Goal: Task Accomplishment & Management: Use online tool/utility

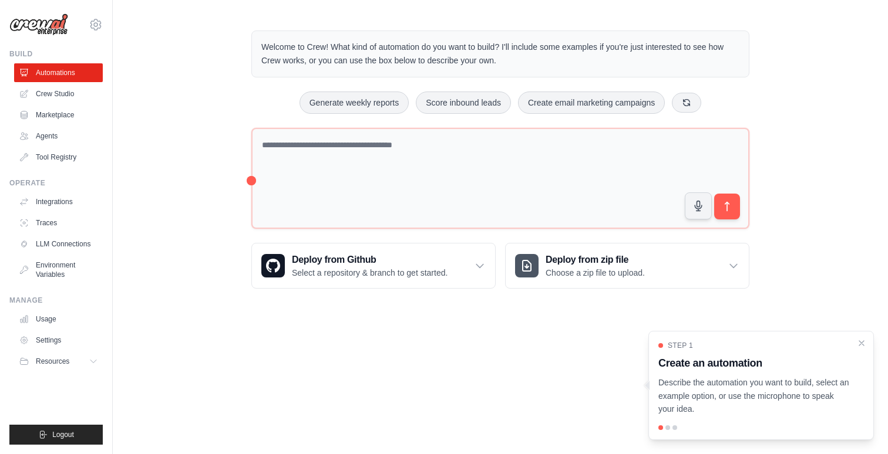
click at [407, 359] on body "luizpcam@lpcdev.com.br Settings Build Automations Crew Studio" at bounding box center [444, 227] width 888 height 454
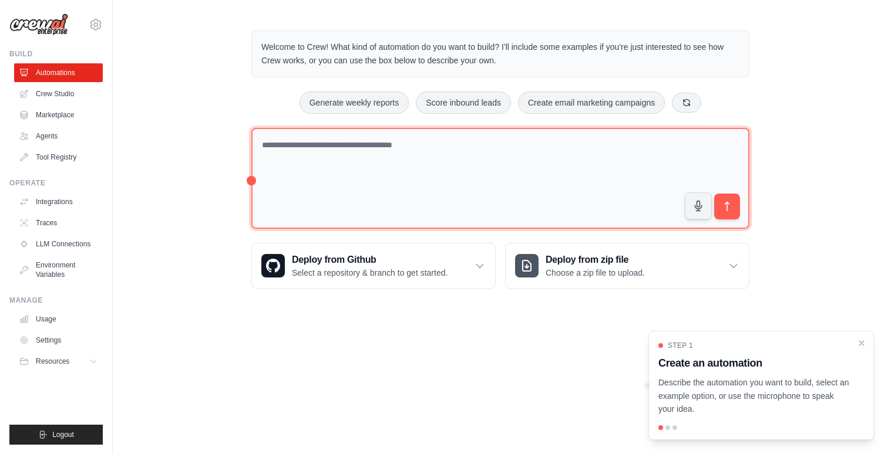
click at [407, 150] on textarea at bounding box center [500, 179] width 498 height 102
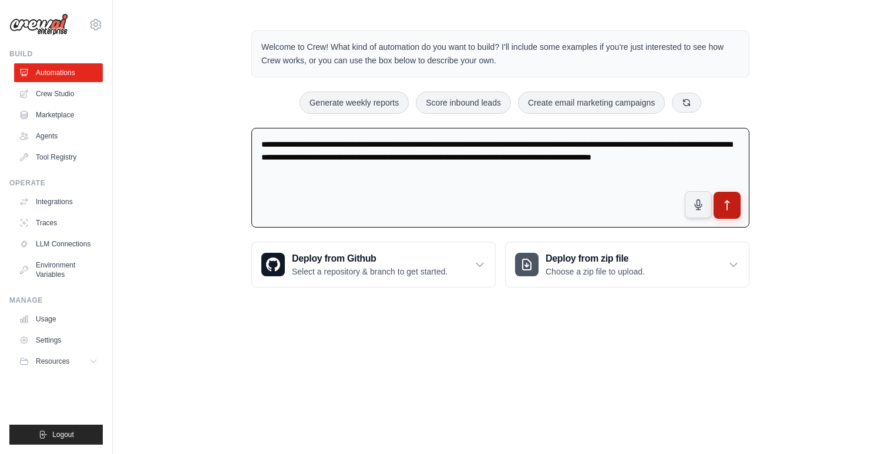
type textarea "**********"
click at [732, 203] on icon "submit" at bounding box center [727, 206] width 12 height 12
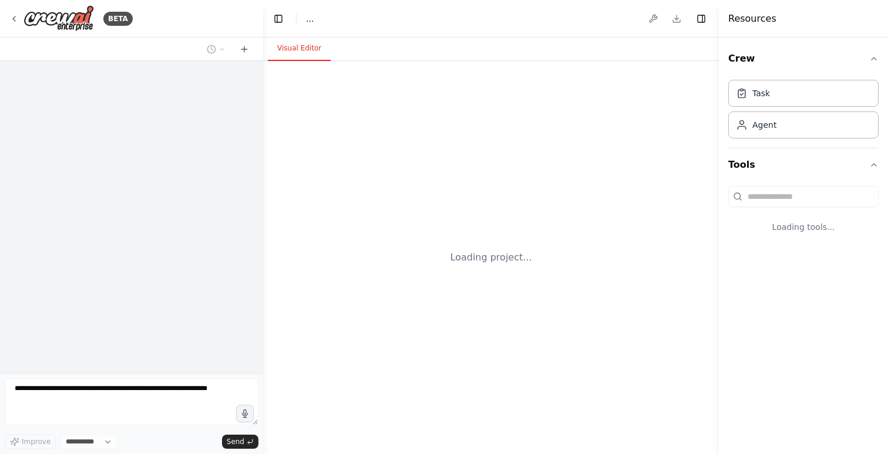
select select "****"
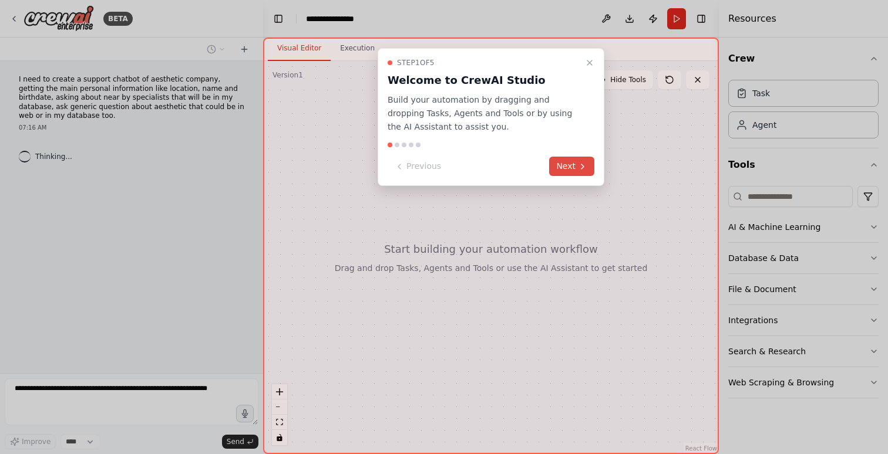
click at [582, 170] on icon at bounding box center [582, 166] width 9 height 9
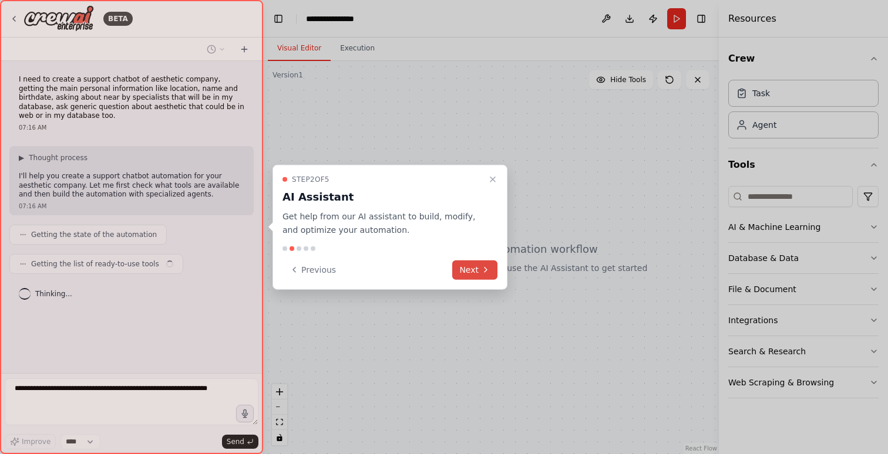
click at [474, 273] on button "Next" at bounding box center [474, 269] width 45 height 19
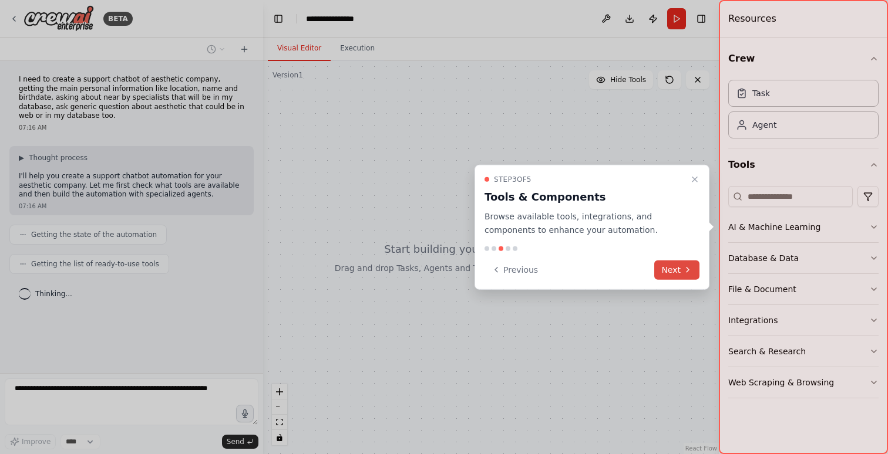
click at [691, 272] on icon at bounding box center [687, 269] width 9 height 9
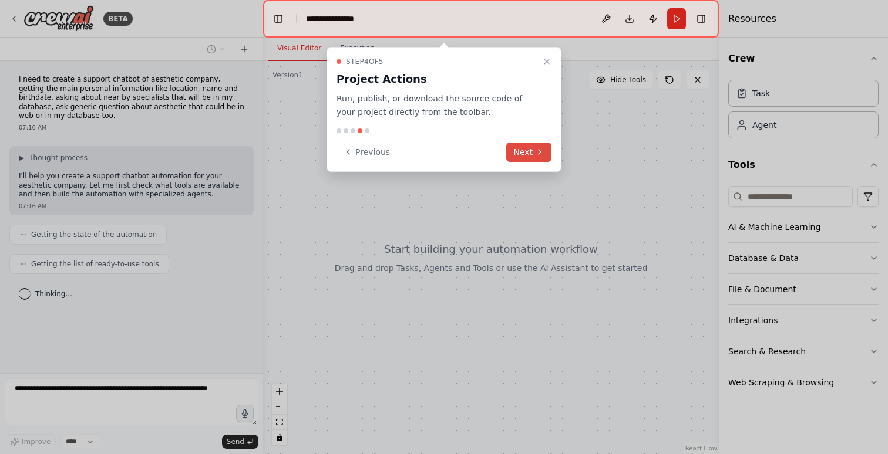
click at [538, 153] on icon at bounding box center [539, 152] width 2 height 5
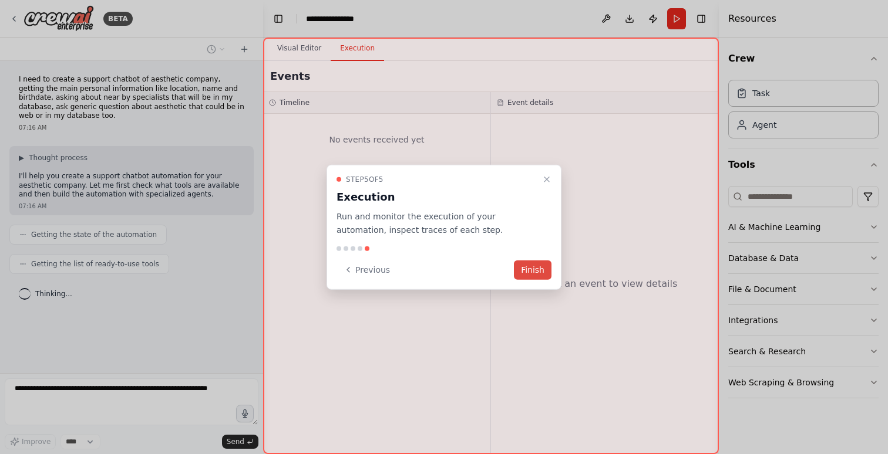
click at [531, 267] on button "Finish" at bounding box center [533, 269] width 38 height 19
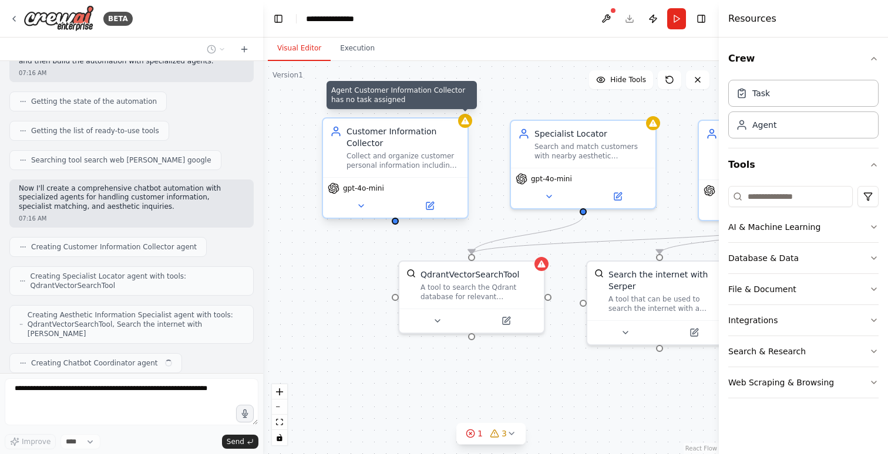
scroll to position [163, 0]
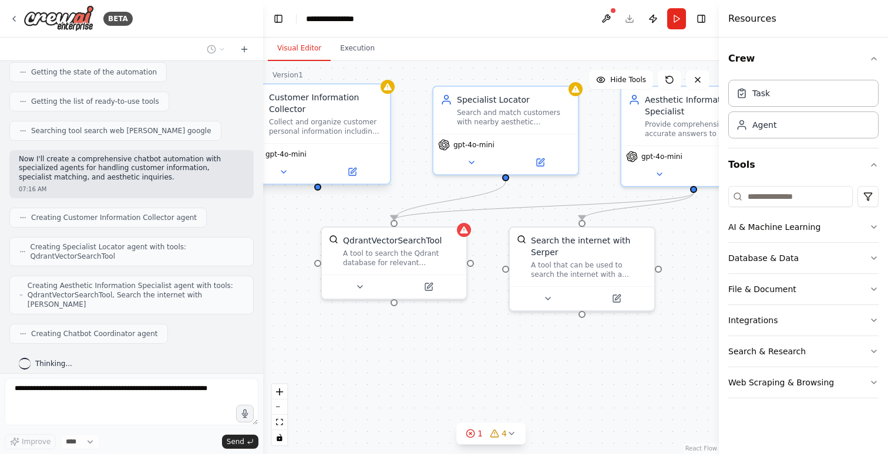
drag, startPoint x: 659, startPoint y: 224, endPoint x: 578, endPoint y: 184, distance: 89.8
click at [579, 184] on div ".deletable-edge-delete-btn { width: 20px; height: 20px; border: 0px solid #ffff…" at bounding box center [491, 257] width 456 height 393
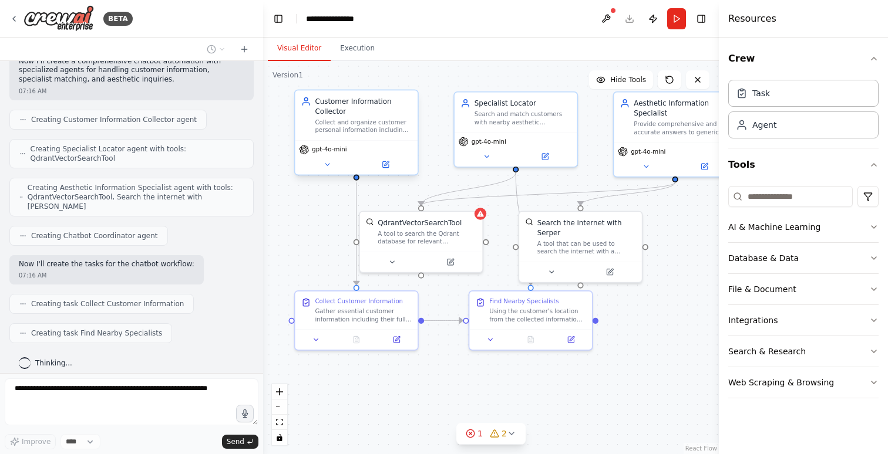
scroll to position [290, 0]
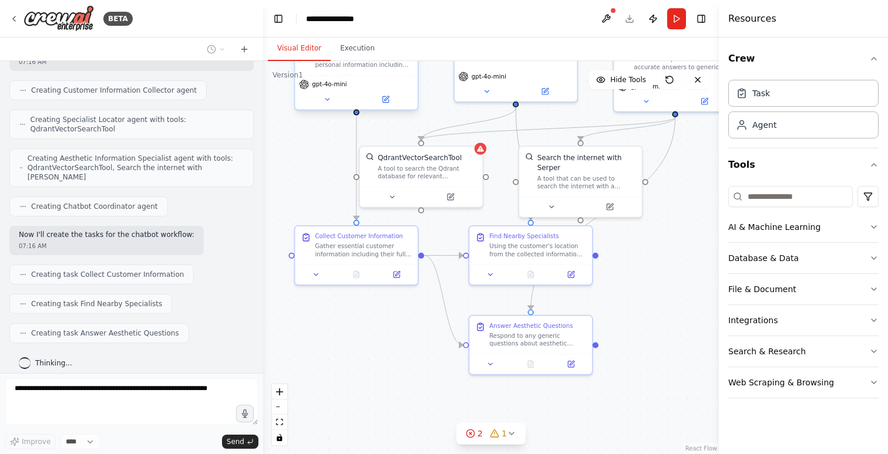
drag, startPoint x: 657, startPoint y: 387, endPoint x: 657, endPoint y: 322, distance: 64.6
click at [657, 322] on div ".deletable-edge-delete-btn { width: 20px; height: 20px; border: 0px solid #ffff…" at bounding box center [491, 257] width 456 height 393
click at [497, 278] on button at bounding box center [490, 273] width 34 height 12
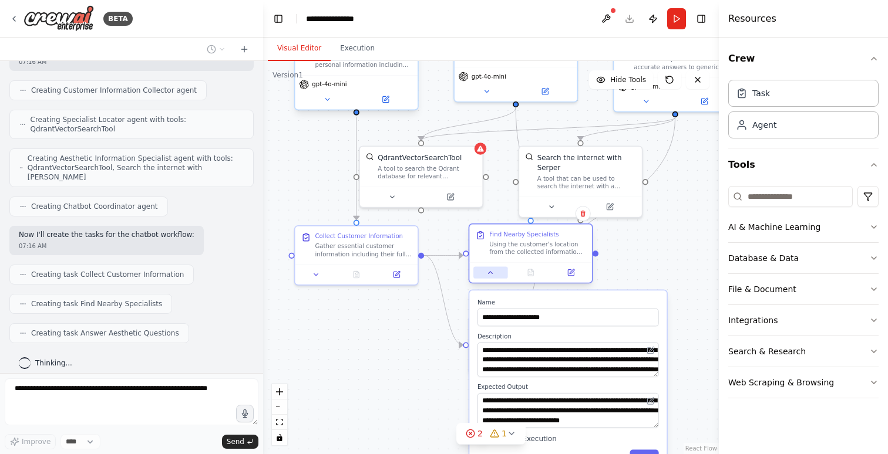
click at [498, 277] on button at bounding box center [490, 273] width 34 height 12
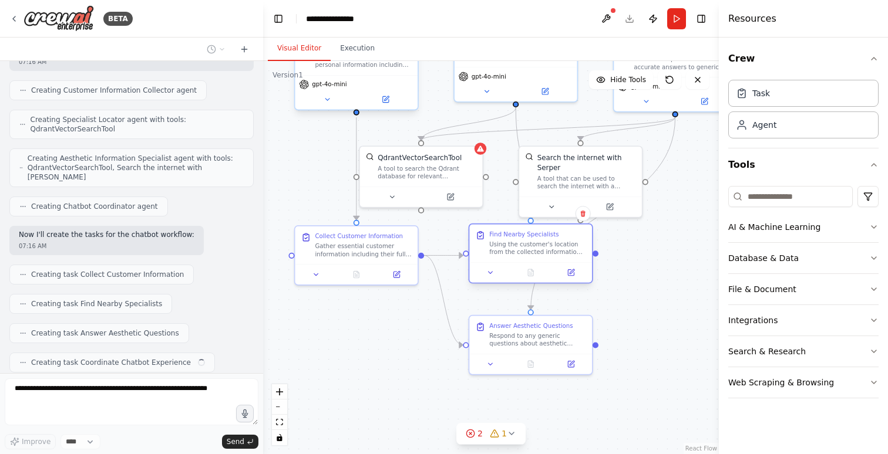
scroll to position [319, 0]
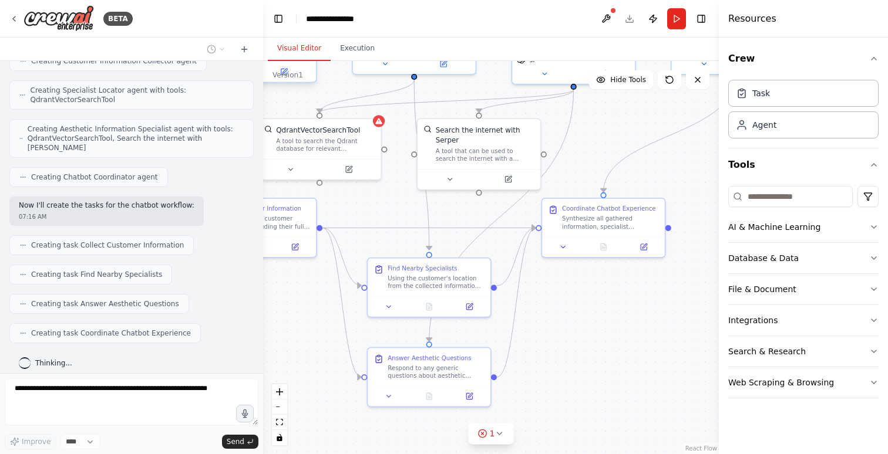
drag, startPoint x: 662, startPoint y: 325, endPoint x: 560, endPoint y: 297, distance: 105.3
click at [560, 297] on div ".deletable-edge-delete-btn { width: 20px; height: 20px; border: 0px solid #ffff…" at bounding box center [491, 257] width 456 height 393
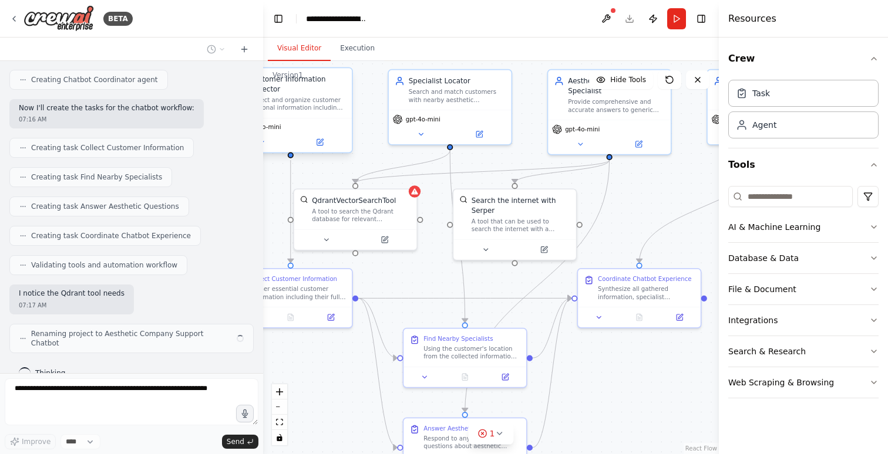
scroll to position [426, 0]
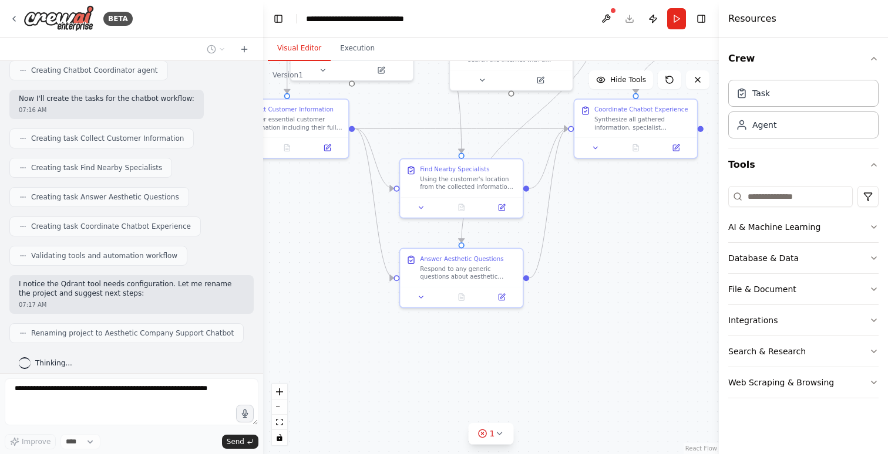
drag, startPoint x: 643, startPoint y: 285, endPoint x: 675, endPoint y: 185, distance: 104.7
click at [675, 186] on div ".deletable-edge-delete-btn { width: 20px; height: 20px; border: 0px solid #ffff…" at bounding box center [491, 257] width 456 height 393
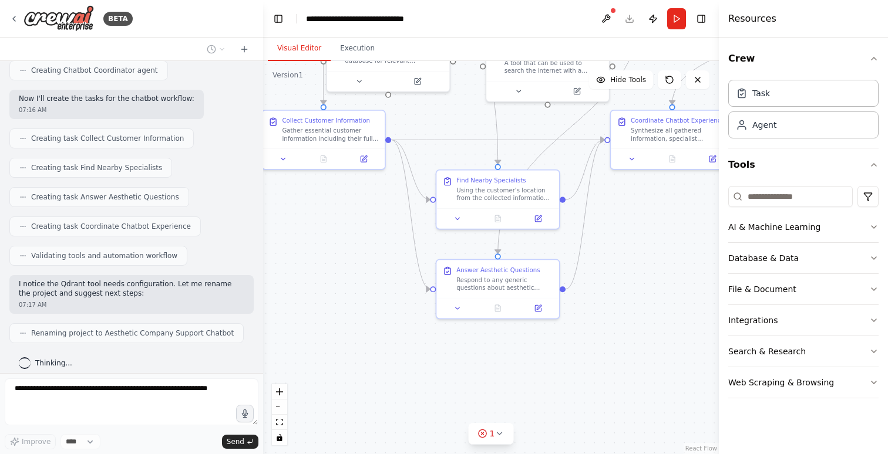
drag, startPoint x: 612, startPoint y: 213, endPoint x: 652, endPoint y: 252, distance: 55.6
click at [652, 252] on div ".deletable-edge-delete-btn { width: 20px; height: 20px; border: 0px solid #ffff…" at bounding box center [491, 257] width 456 height 393
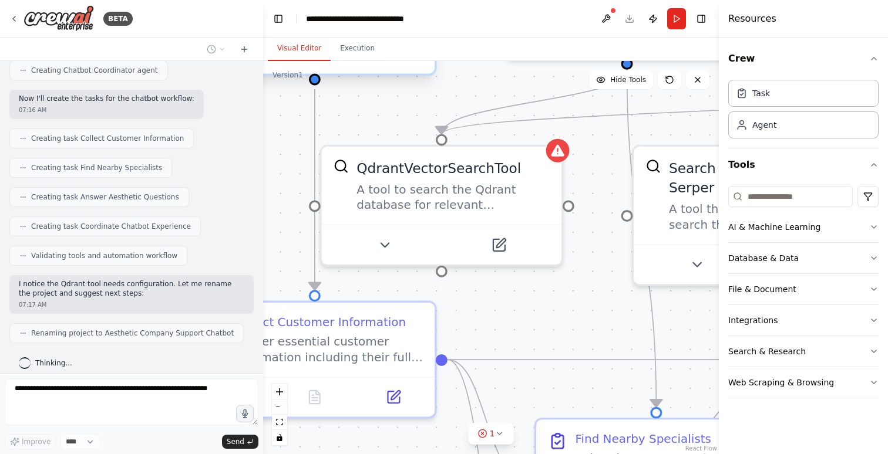
drag, startPoint x: 552, startPoint y: 211, endPoint x: 551, endPoint y: 303, distance: 91.6
click at [551, 303] on div ".deletable-edge-delete-btn { width: 20px; height: 20px; border: 0px solid #ffff…" at bounding box center [491, 257] width 456 height 393
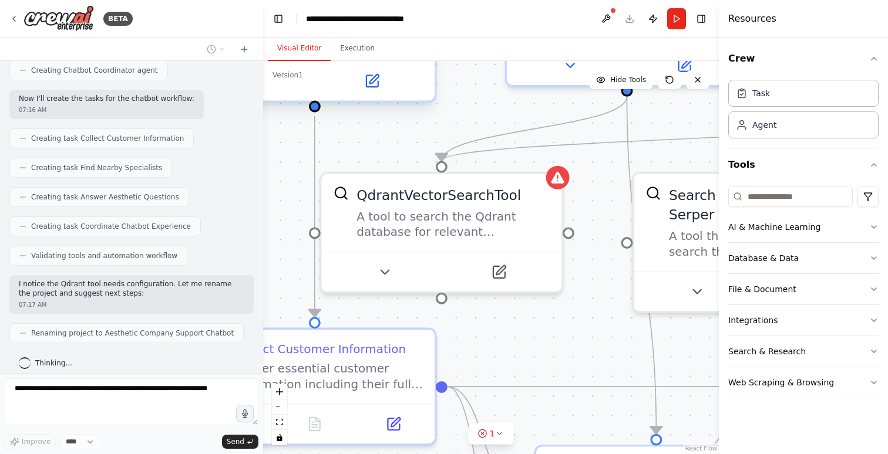
drag, startPoint x: 551, startPoint y: 303, endPoint x: 551, endPoint y: 333, distance: 29.9
click at [551, 333] on div ".deletable-edge-delete-btn { width: 20px; height: 20px; border: 0px solid #ffff…" at bounding box center [491, 257] width 456 height 393
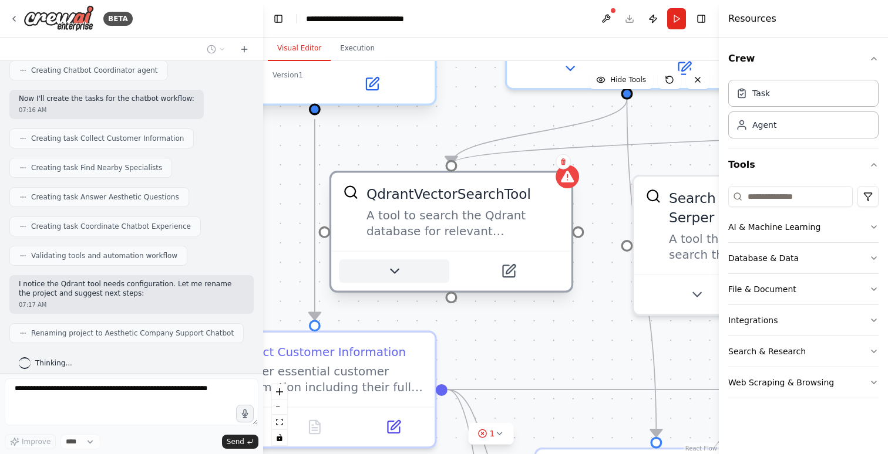
click at [384, 275] on button at bounding box center [394, 271] width 110 height 23
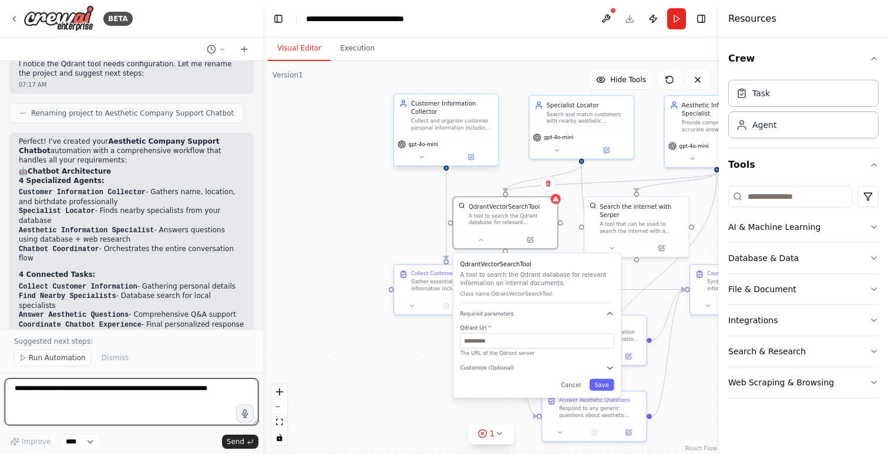
scroll to position [649, 0]
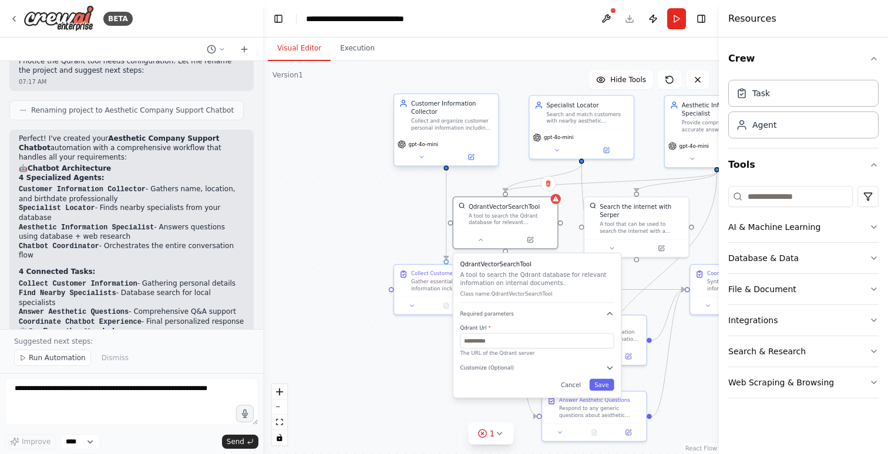
click at [370, 271] on div ".deletable-edge-delete-btn { width: 20px; height: 20px; border: 0px solid #ffff…" at bounding box center [491, 257] width 456 height 393
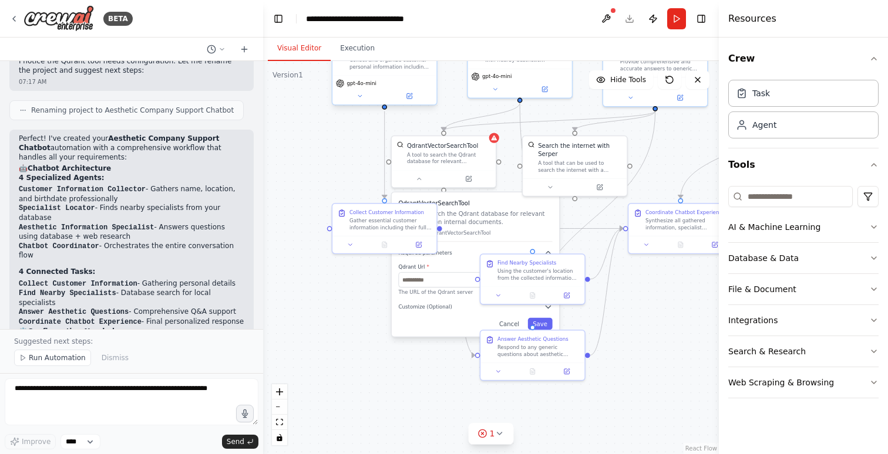
drag, startPoint x: 344, startPoint y: 234, endPoint x: 282, endPoint y: 173, distance: 86.8
click at [282, 173] on div ".deletable-edge-delete-btn { width: 20px; height: 20px; border: 0px solid #ffff…" at bounding box center [491, 257] width 456 height 393
click at [875, 257] on icon "button" at bounding box center [873, 258] width 9 height 9
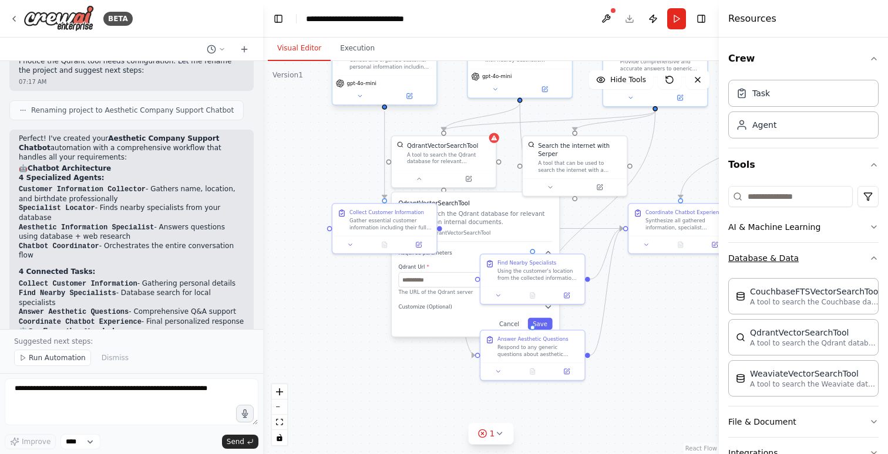
click at [875, 257] on icon "button" at bounding box center [873, 258] width 9 height 9
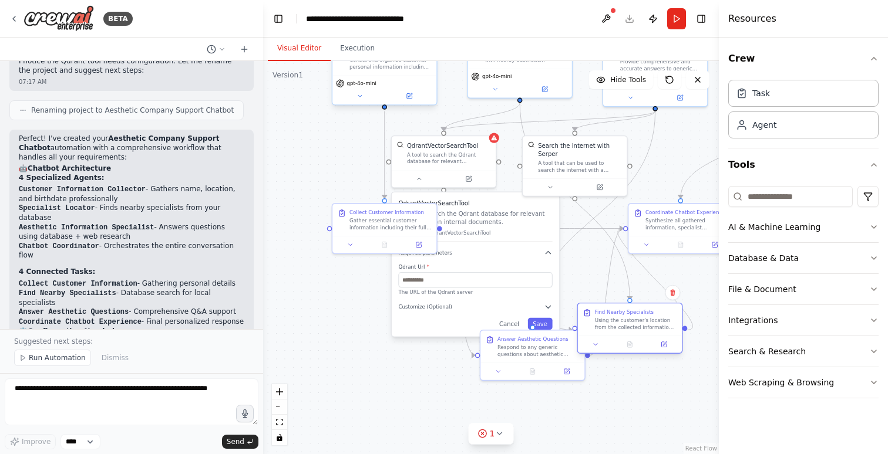
drag, startPoint x: 549, startPoint y: 274, endPoint x: 648, endPoint y: 321, distance: 109.8
click at [648, 321] on div "Using the customer's location from the collected information, search the compan…" at bounding box center [636, 324] width 82 height 14
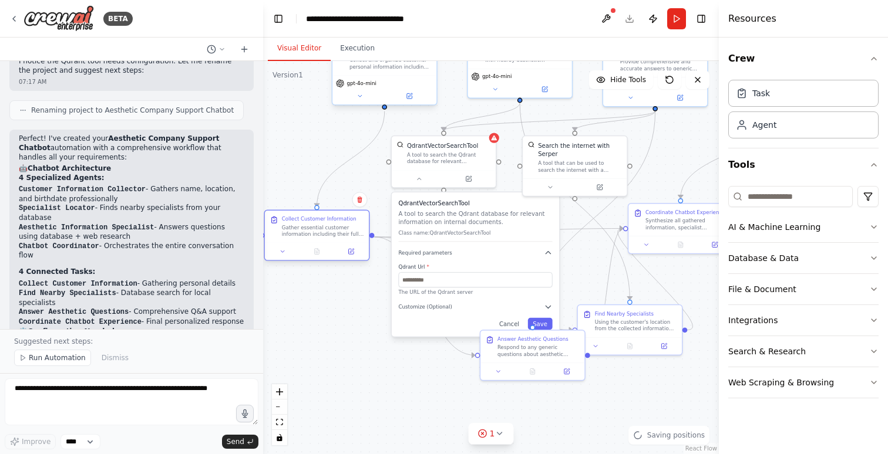
drag, startPoint x: 360, startPoint y: 236, endPoint x: 291, endPoint y: 244, distance: 69.7
click at [291, 244] on div at bounding box center [317, 252] width 104 height 18
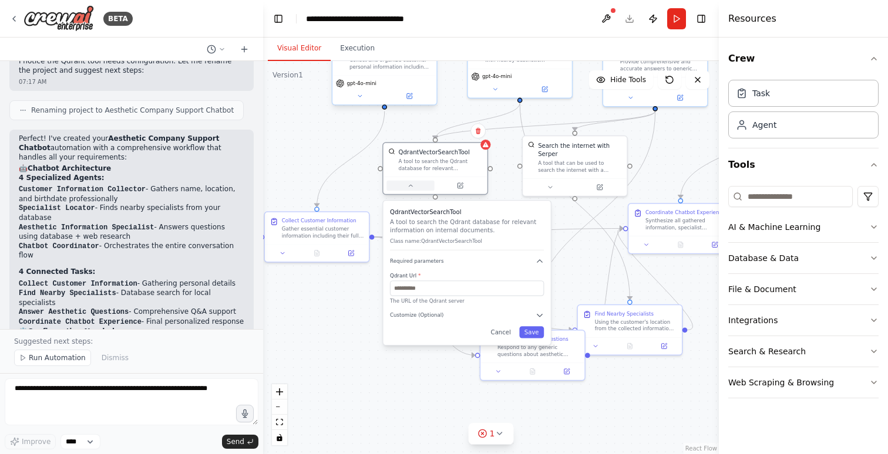
drag, startPoint x: 418, startPoint y: 178, endPoint x: 410, endPoint y: 187, distance: 11.7
click at [410, 187] on icon at bounding box center [410, 186] width 7 height 7
click at [398, 415] on div at bounding box center [401, 421] width 104 height 18
click at [382, 411] on div "Answer Aesthetic Questions Respond to any generic questions about aesthetic pro…" at bounding box center [384, 396] width 104 height 32
click at [582, 385] on div ".deletable-edge-delete-btn { width: 20px; height: 20px; border: 0px solid #ffff…" at bounding box center [491, 257] width 456 height 393
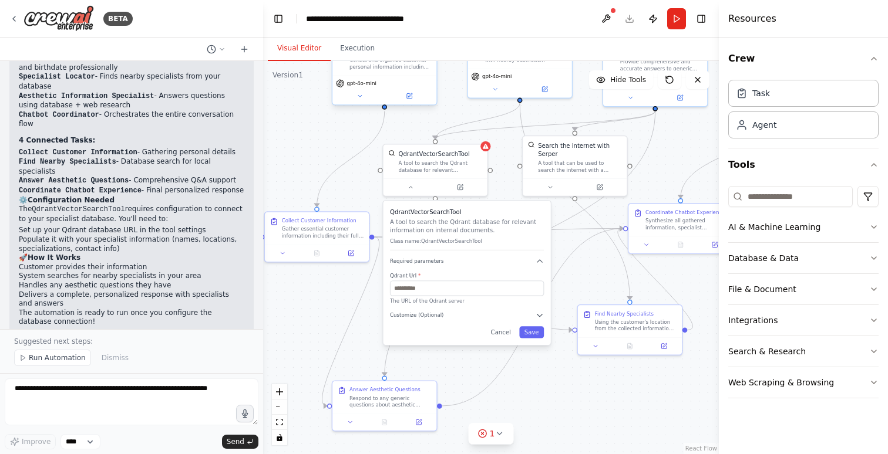
scroll to position [812, 0]
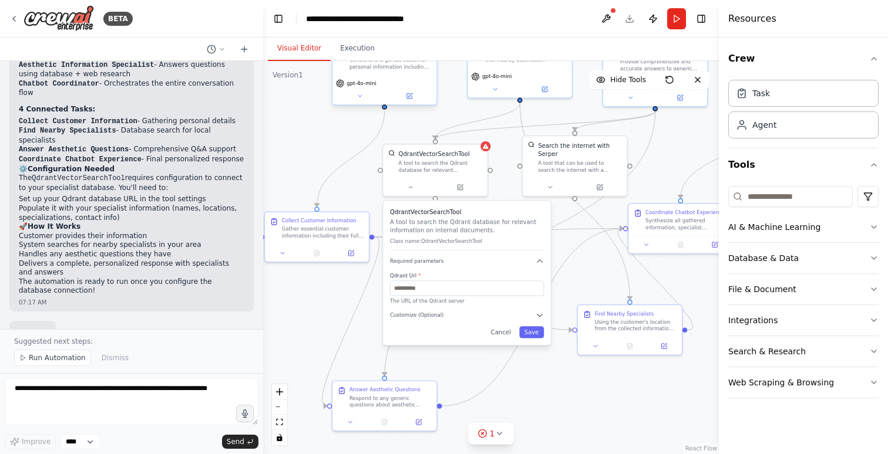
click at [591, 252] on div ".deletable-edge-delete-btn { width: 20px; height: 20px; border: 0px solid #ffff…" at bounding box center [491, 257] width 456 height 393
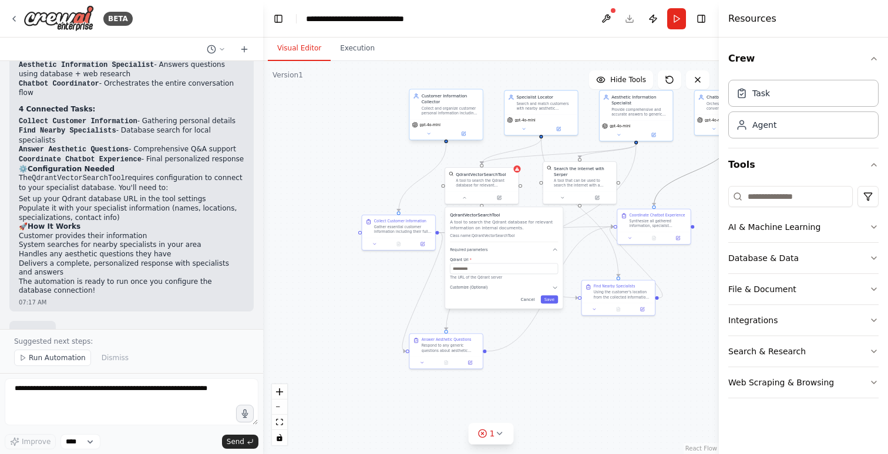
drag, startPoint x: 666, startPoint y: 183, endPoint x: 635, endPoint y: 183, distance: 30.5
click at [635, 183] on div ".deletable-edge-delete-btn { width: 20px; height: 20px; border: 0px solid #ffff…" at bounding box center [491, 257] width 456 height 393
click at [528, 300] on button "Cancel" at bounding box center [527, 299] width 21 height 8
click at [483, 178] on div "A tool to search the Qdrant database for relevant information on internal docum…" at bounding box center [485, 181] width 59 height 9
click at [463, 197] on icon at bounding box center [464, 196] width 5 height 5
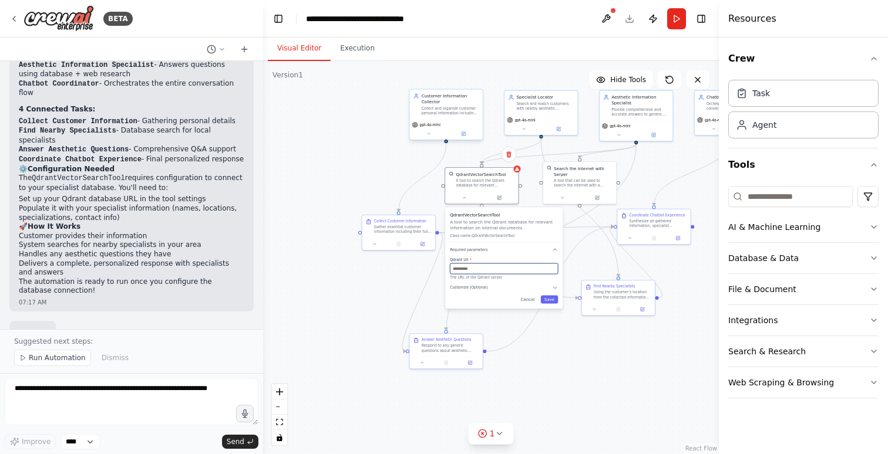
click at [484, 272] on input "text" at bounding box center [504, 269] width 108 height 11
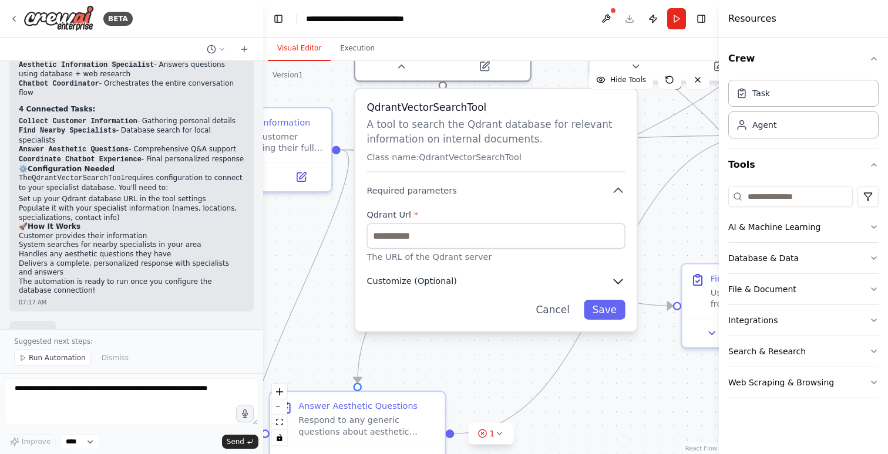
click at [619, 282] on icon "button" at bounding box center [618, 282] width 8 height 4
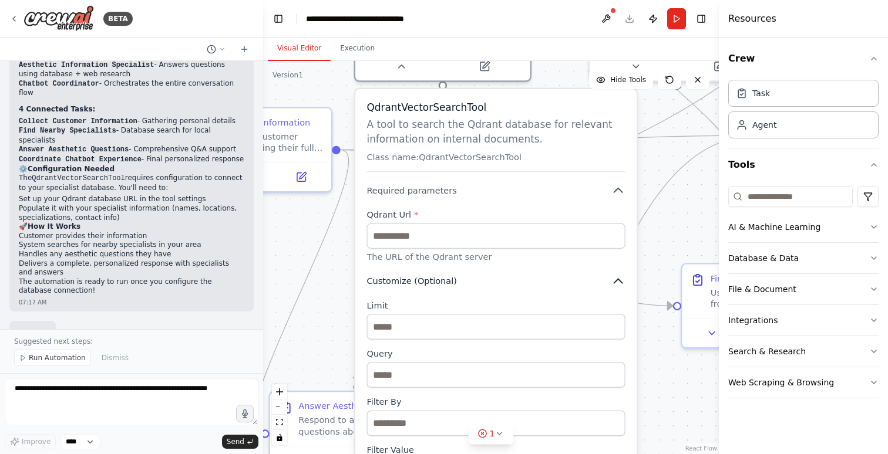
click at [624, 281] on icon "button" at bounding box center [618, 282] width 14 height 14
click at [619, 284] on icon "button" at bounding box center [618, 282] width 14 height 14
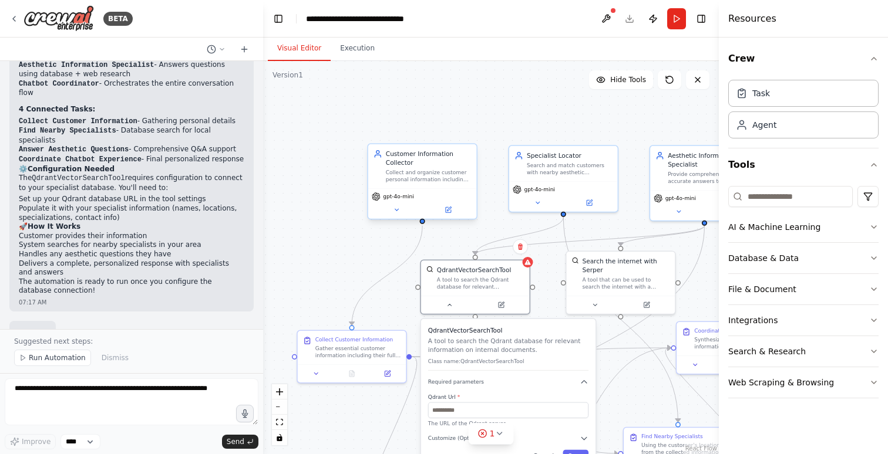
drag, startPoint x: 575, startPoint y: 108, endPoint x: 555, endPoint y: 285, distance: 177.8
click at [555, 285] on div ".deletable-edge-delete-btn { width: 20px; height: 20px; border: 0px solid #ffff…" at bounding box center [491, 257] width 456 height 393
click at [432, 164] on div "Customer Information Collector" at bounding box center [429, 159] width 86 height 18
click at [395, 209] on icon at bounding box center [397, 210] width 4 height 2
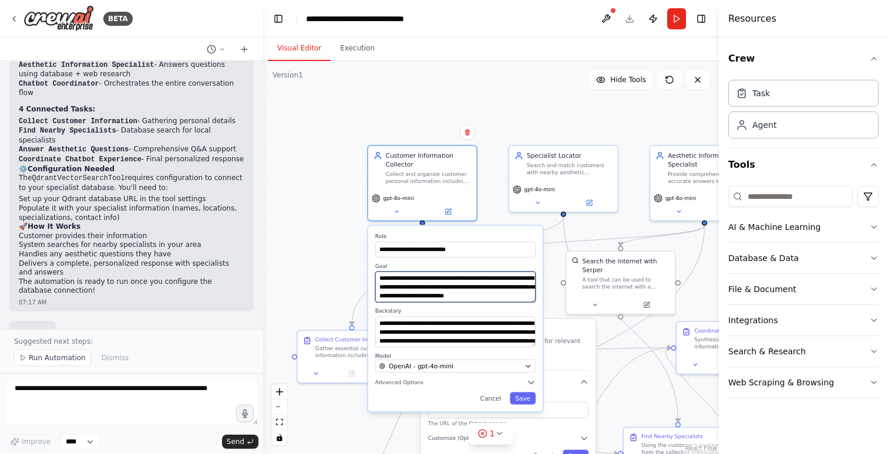
click at [481, 291] on textarea "**********" at bounding box center [455, 287] width 160 height 31
click at [494, 285] on textarea "**********" at bounding box center [455, 287] width 160 height 31
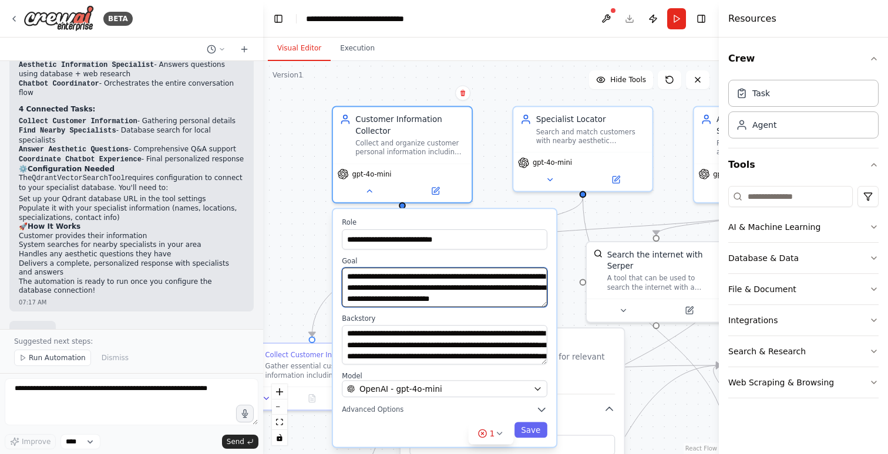
drag, startPoint x: 494, startPoint y: 285, endPoint x: 496, endPoint y: 299, distance: 13.6
click at [496, 299] on textarea "**********" at bounding box center [444, 287] width 205 height 39
click at [494, 306] on textarea "**********" at bounding box center [444, 287] width 205 height 39
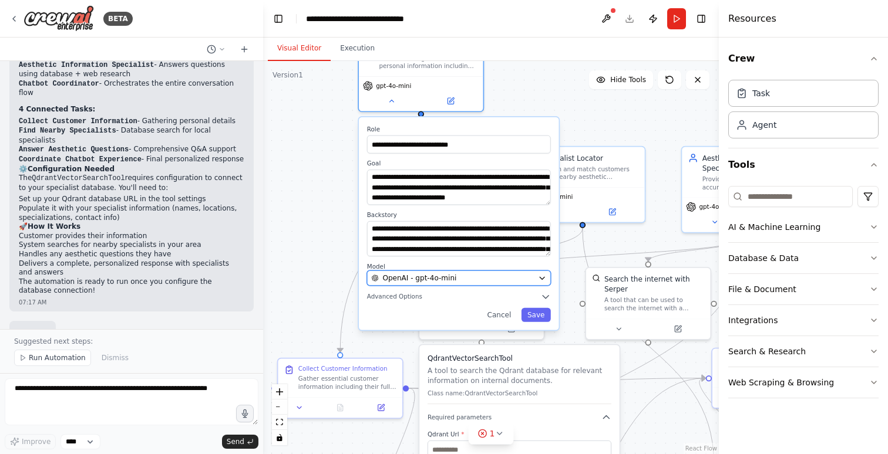
drag, startPoint x: 527, startPoint y: 401, endPoint x: 527, endPoint y: 274, distance: 126.8
click at [527, 274] on button "OpenAI - gpt-4o-mini" at bounding box center [459, 278] width 184 height 15
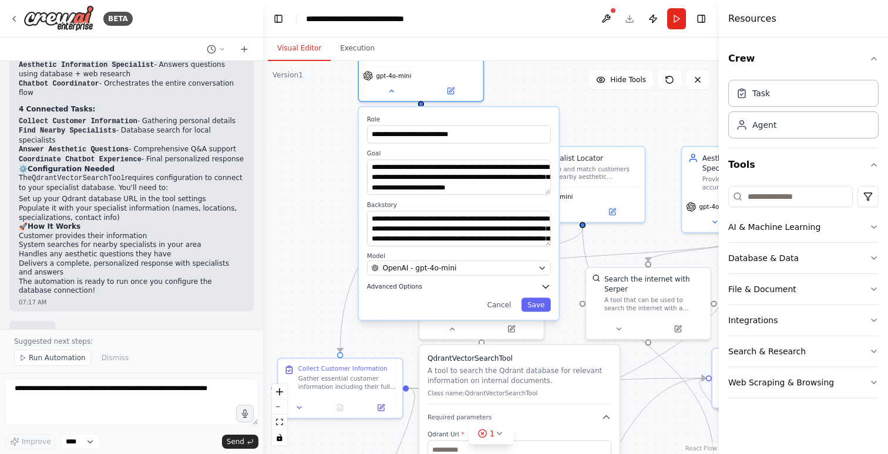
click at [402, 289] on span "Advanced Options" at bounding box center [394, 287] width 55 height 8
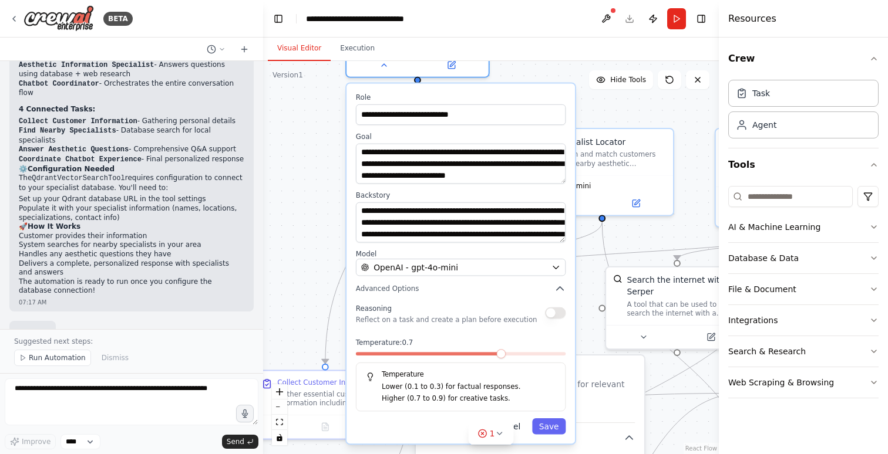
click at [520, 428] on button "Cancel" at bounding box center [506, 427] width 41 height 16
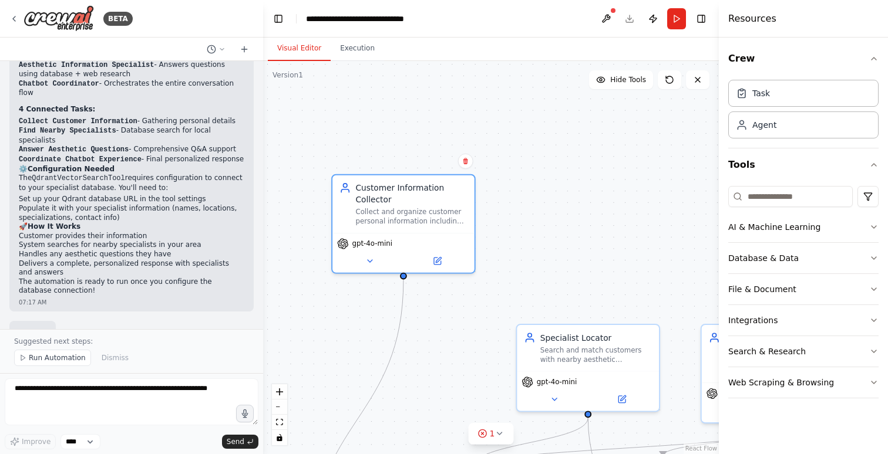
drag, startPoint x: 461, startPoint y: 148, endPoint x: 447, endPoint y: 338, distance: 190.2
click at [447, 338] on div ".deletable-edge-delete-btn { width: 20px; height: 20px; border: 0px solid #ffff…" at bounding box center [491, 257] width 456 height 393
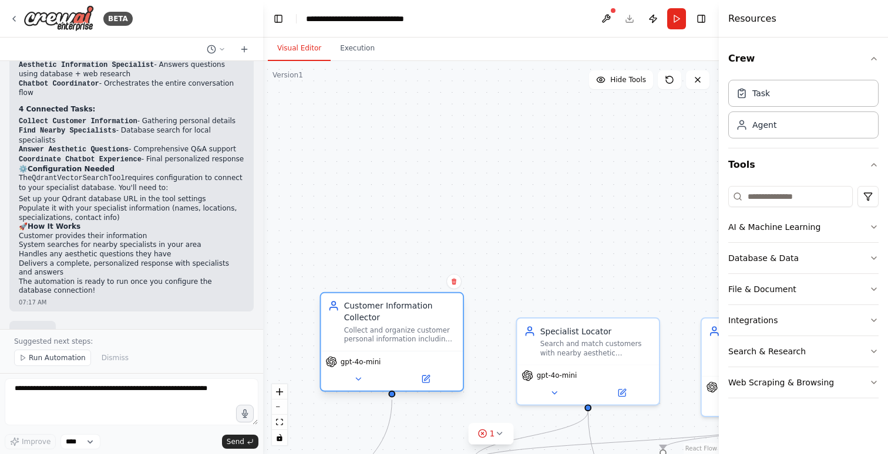
drag, startPoint x: 433, startPoint y: 193, endPoint x: 423, endPoint y: 316, distance: 123.7
click at [423, 316] on div "Customer Information Collector" at bounding box center [400, 312] width 112 height 23
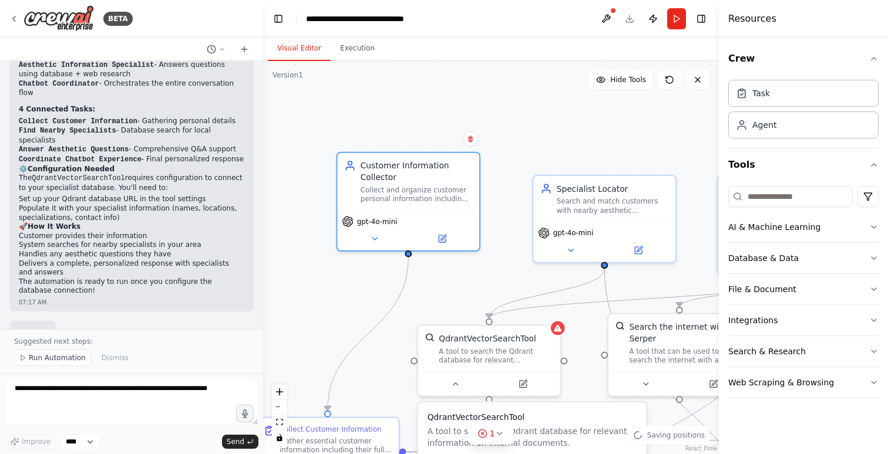
drag, startPoint x: 507, startPoint y: 226, endPoint x: 526, endPoint y: 81, distance: 146.3
click at [526, 80] on div ".deletable-edge-delete-btn { width: 20px; height: 20px; border: 0px solid #ffff…" at bounding box center [491, 257] width 456 height 393
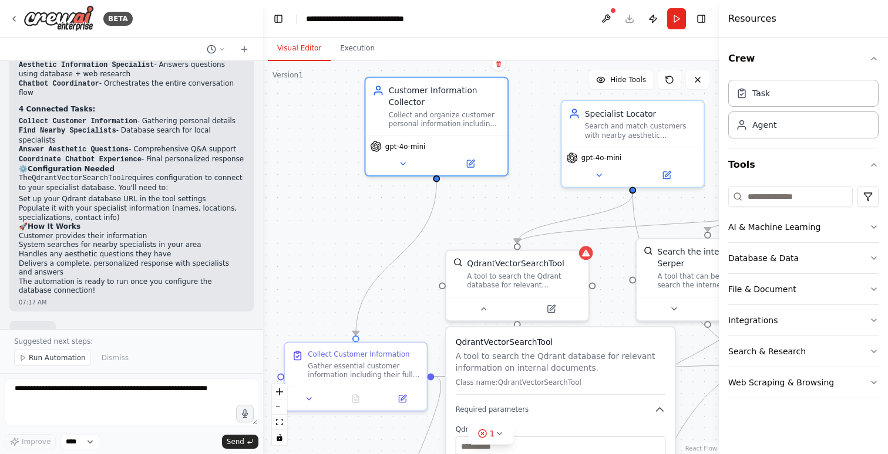
drag, startPoint x: 525, startPoint y: 147, endPoint x: 550, endPoint y: 75, distance: 76.5
click at [550, 75] on div ".deletable-edge-delete-btn { width: 20px; height: 20px; border: 0px solid #ffff…" at bounding box center [491, 257] width 456 height 393
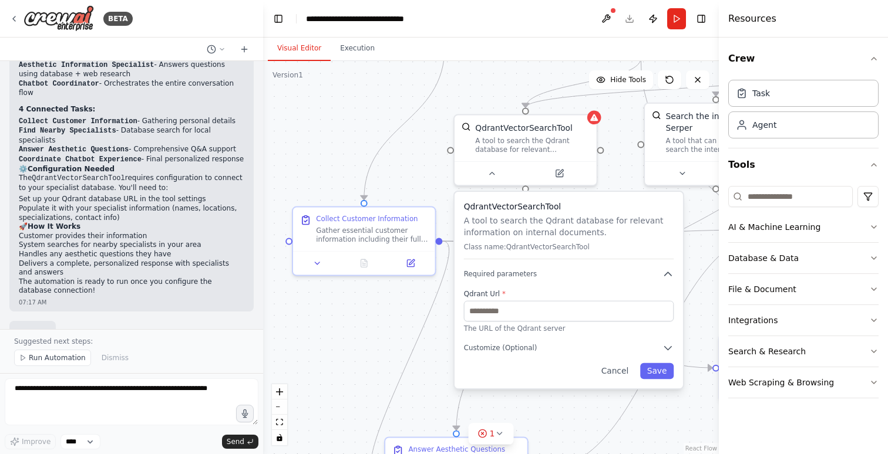
drag, startPoint x: 432, startPoint y: 249, endPoint x: 441, endPoint y: 113, distance: 136.5
click at [442, 110] on div ".deletable-edge-delete-btn { width: 20px; height: 20px; border: 0px solid #ffff…" at bounding box center [491, 257] width 456 height 393
click at [372, 222] on div "Gather essential customer information including their full name, current locati…" at bounding box center [373, 230] width 112 height 18
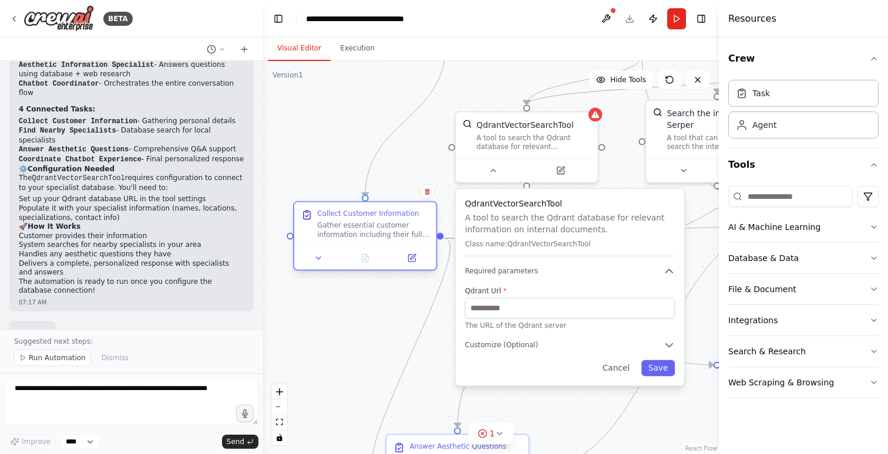
click at [376, 235] on div "Gather essential customer information including their full name, current locati…" at bounding box center [373, 230] width 112 height 18
click at [322, 251] on button at bounding box center [318, 258] width 39 height 14
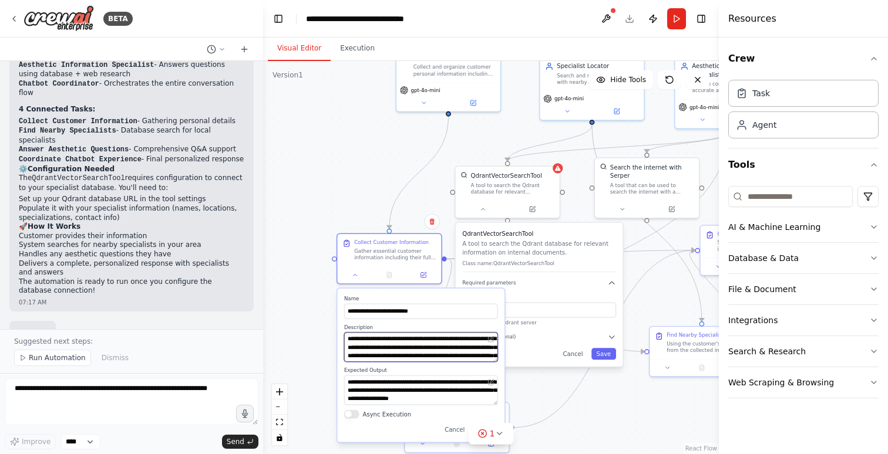
scroll to position [23, 0]
drag, startPoint x: 399, startPoint y: 342, endPoint x: 479, endPoint y: 361, distance: 82.2
click at [479, 361] on textarea "**********" at bounding box center [421, 347] width 154 height 29
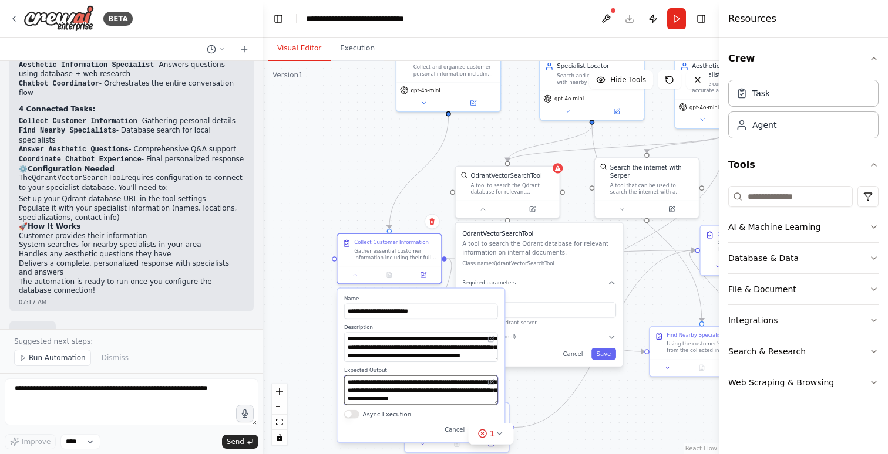
scroll to position [12, 0]
drag, startPoint x: 442, startPoint y: 386, endPoint x: 480, endPoint y: 404, distance: 42.6
click at [481, 404] on textarea "**********" at bounding box center [421, 390] width 154 height 29
click at [436, 403] on textarea "**********" at bounding box center [421, 390] width 154 height 29
click at [457, 430] on button "Cancel" at bounding box center [455, 430] width 30 height 12
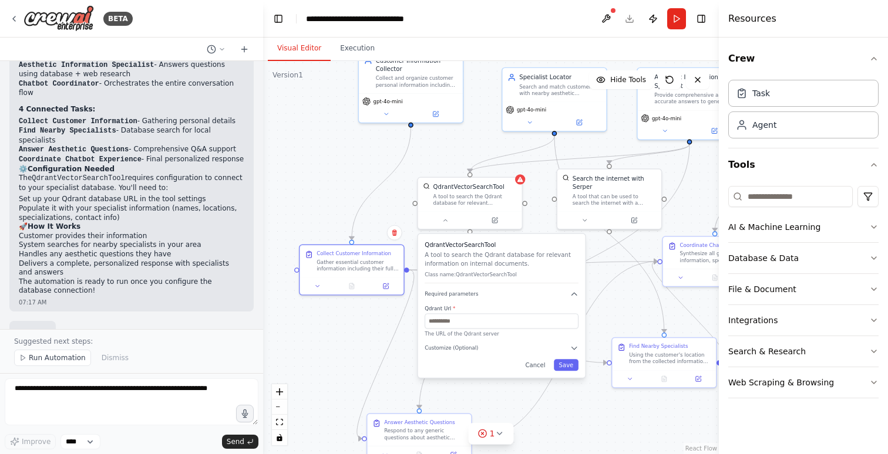
drag, startPoint x: 402, startPoint y: 307, endPoint x: 348, endPoint y: 309, distance: 54.6
click at [347, 309] on div ".deletable-edge-delete-btn { width: 20px; height: 20px; border: 0px solid #ffff…" at bounding box center [491, 257] width 456 height 393
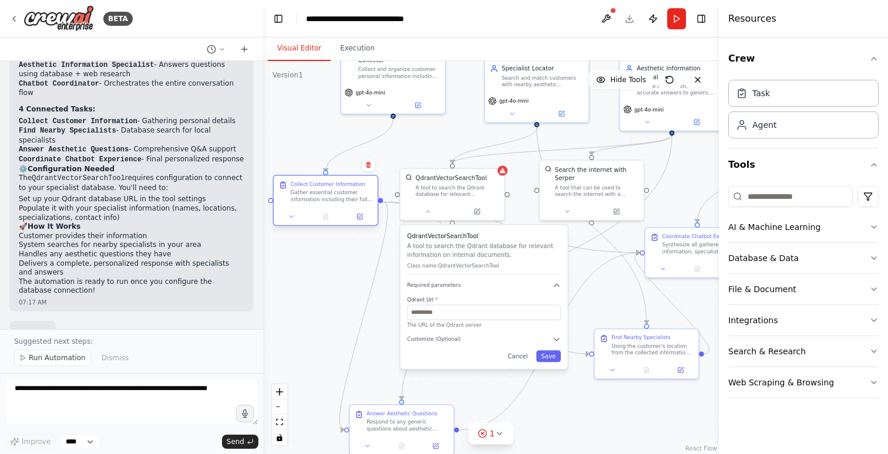
drag, startPoint x: 358, startPoint y: 254, endPoint x: 345, endPoint y: 192, distance: 63.4
click at [345, 192] on div "Gather essential customer information including their full name, current locati…" at bounding box center [332, 197] width 82 height 14
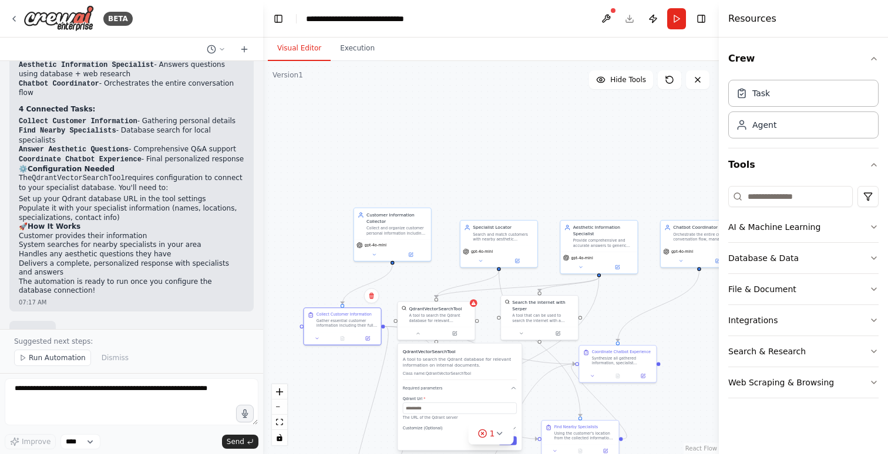
drag, startPoint x: 464, startPoint y: 114, endPoint x: 442, endPoint y: 261, distance: 149.0
click at [442, 261] on div ".deletable-edge-delete-btn { width: 20px; height: 20px; border: 0px solid #ffff…" at bounding box center [491, 257] width 456 height 393
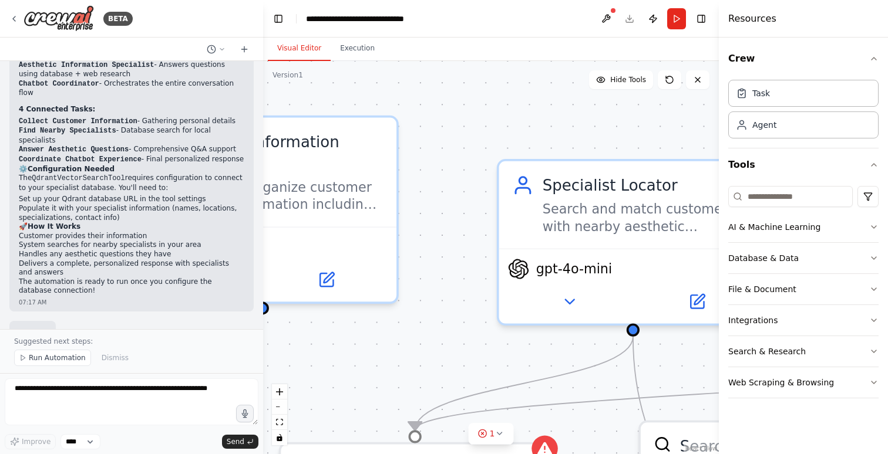
drag, startPoint x: 443, startPoint y: 269, endPoint x: 442, endPoint y: 298, distance: 29.4
click at [442, 298] on div ".deletable-edge-delete-btn { width: 20px; height: 20px; border: 0px solid #ffff…" at bounding box center [491, 257] width 456 height 393
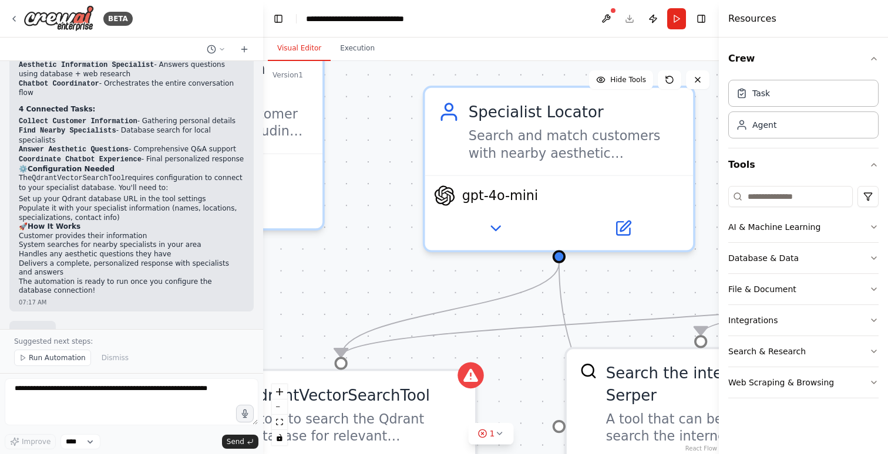
drag, startPoint x: 447, startPoint y: 274, endPoint x: 338, endPoint y: 198, distance: 132.1
click at [338, 198] on div ".deletable-edge-delete-btn { width: 20px; height: 20px; border: 0px solid #ffff…" at bounding box center [491, 257] width 456 height 393
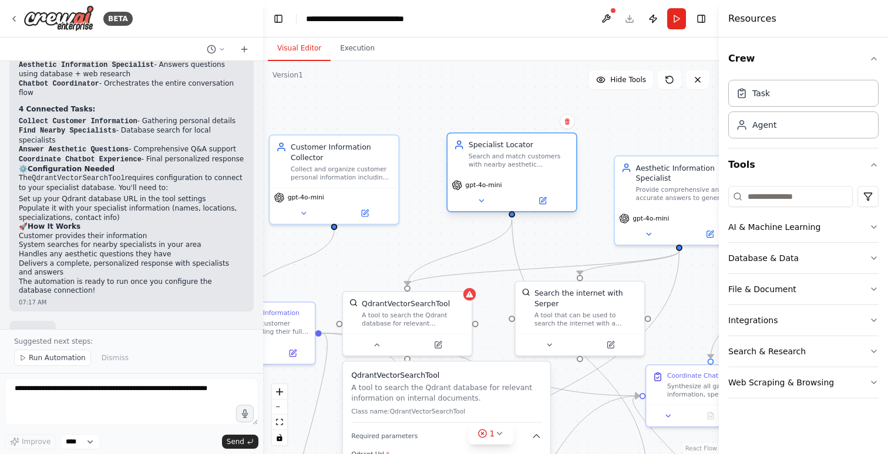
drag, startPoint x: 538, startPoint y: 197, endPoint x: 537, endPoint y: 180, distance: 17.1
click at [537, 180] on div "gpt-4o-mini" at bounding box center [511, 194] width 129 height 36
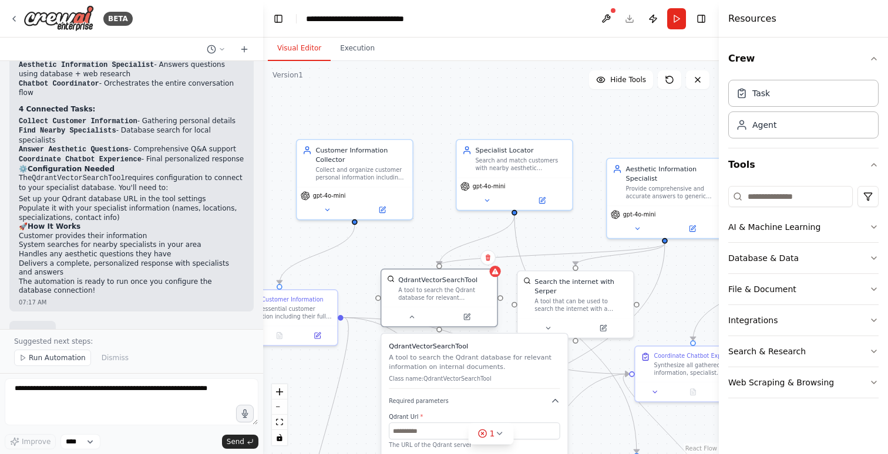
drag, startPoint x: 440, startPoint y: 298, endPoint x: 457, endPoint y: 291, distance: 18.4
click at [457, 291] on div "A tool to search the Qdrant database for relevant information on internal docum…" at bounding box center [444, 294] width 93 height 15
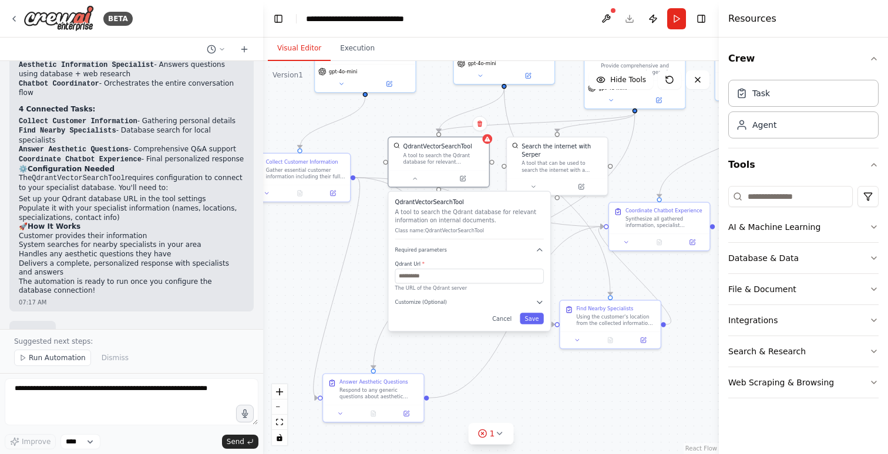
drag, startPoint x: 608, startPoint y: 412, endPoint x: 594, endPoint y: 262, distance: 149.8
click at [595, 262] on div ".deletable-edge-delete-btn { width: 20px; height: 20px; border: 0px solid #ffff…" at bounding box center [491, 257] width 456 height 393
click at [508, 317] on button "Cancel" at bounding box center [501, 316] width 29 height 11
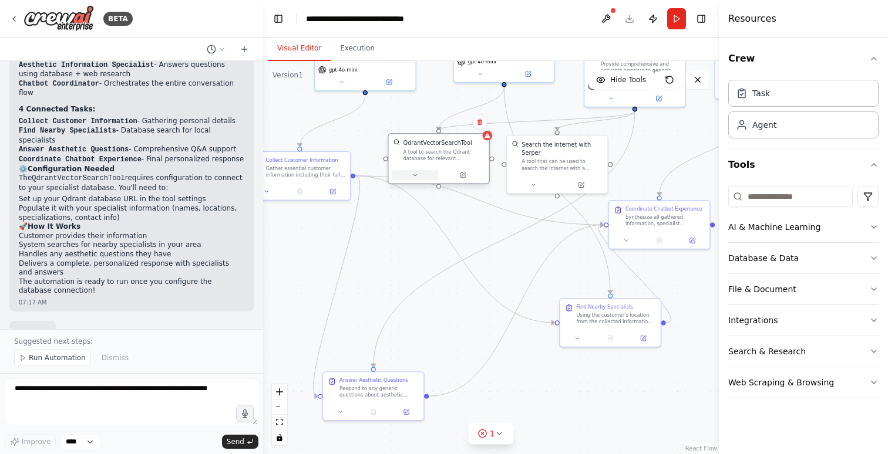
click at [415, 180] on button at bounding box center [415, 175] width 46 height 10
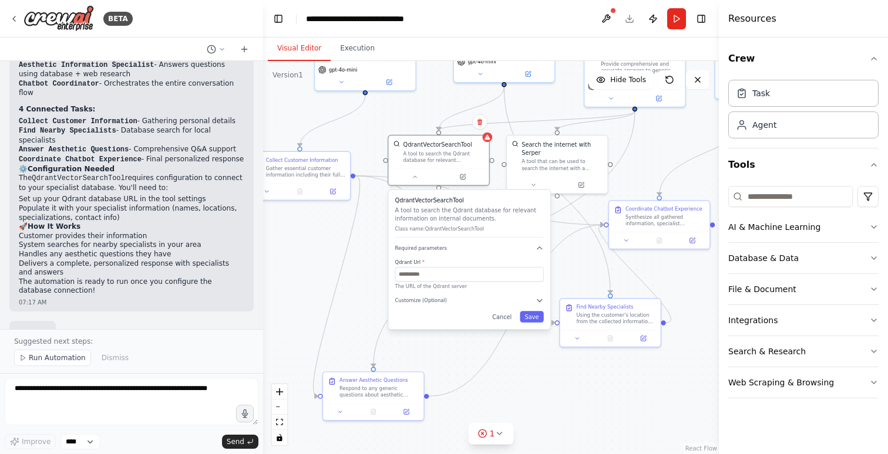
click at [75, 298] on div "07:17 AM" at bounding box center [131, 302] width 225 height 9
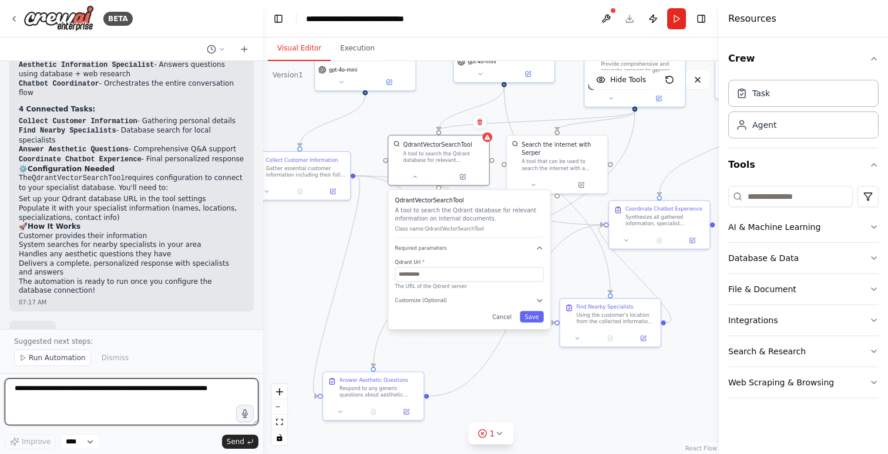
click at [83, 388] on textarea at bounding box center [132, 402] width 254 height 47
type textarea "**********"
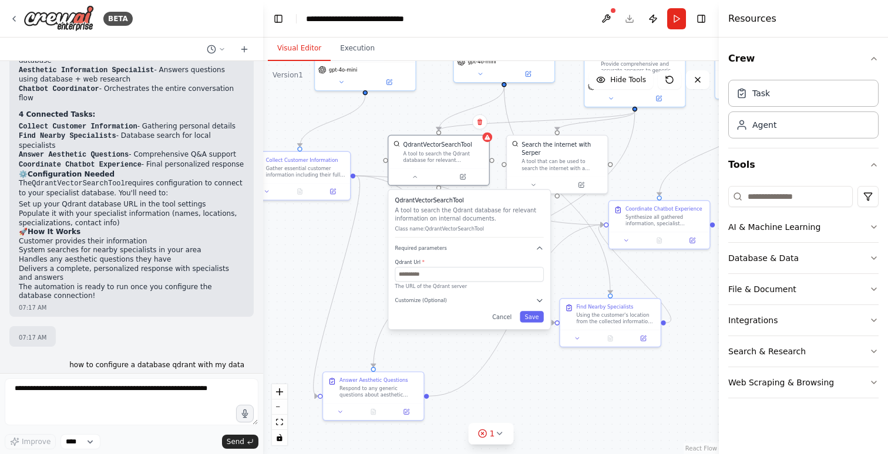
scroll to position [837, 0]
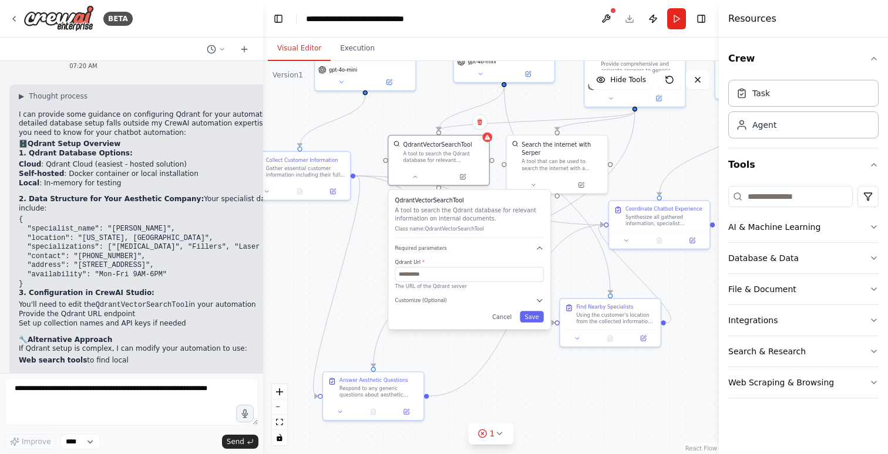
click at [90, 257] on code "{ "specialist_name": "Dr. Smith", "location": "New York, NY", "specializations"…" at bounding box center [169, 251] width 300 height 72
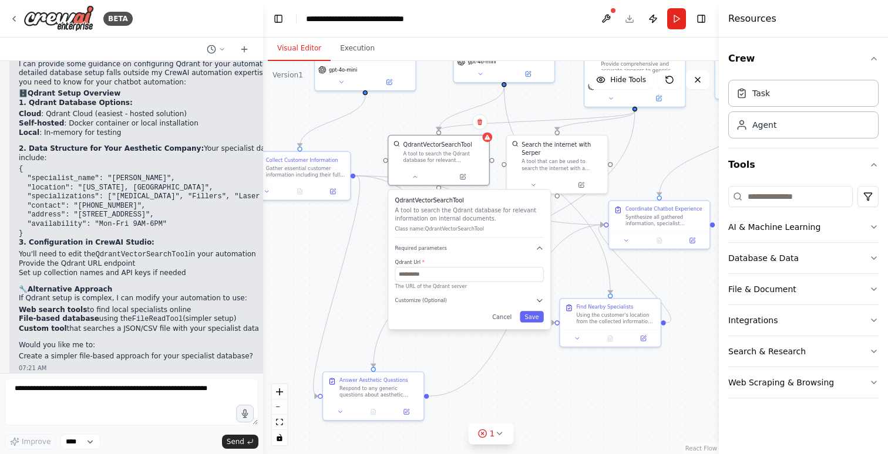
click at [98, 144] on p "2. Data Structure for Your Aesthetic Company: Your specialist database should i…" at bounding box center [169, 153] width 300 height 18
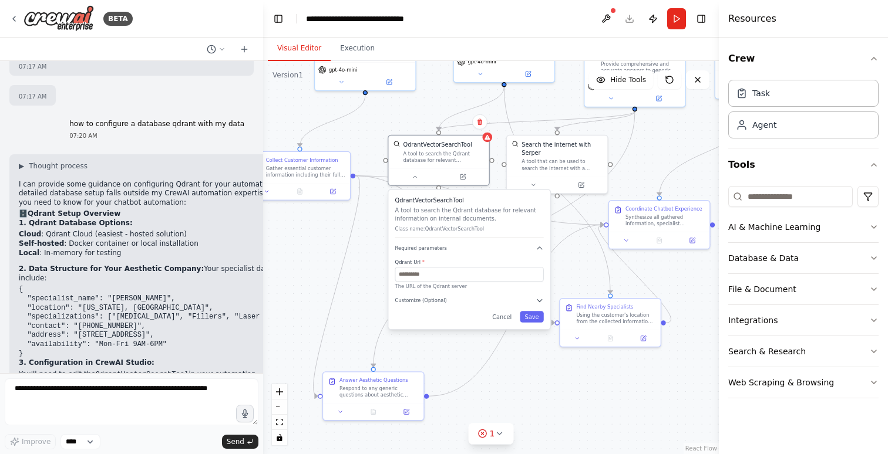
scroll to position [1062, 0]
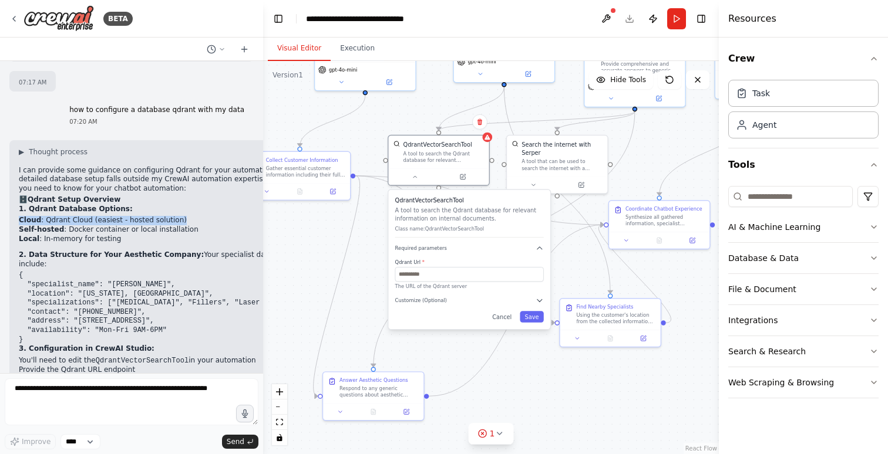
drag, startPoint x: 194, startPoint y: 196, endPoint x: 226, endPoint y: 190, distance: 32.1
click at [226, 190] on div "▶ Thought process I can provide some guidance on configuring Qdrant for your au…" at bounding box center [169, 326] width 300 height 358
click at [226, 205] on p "1. Qdrant Database Options:" at bounding box center [169, 209] width 300 height 9
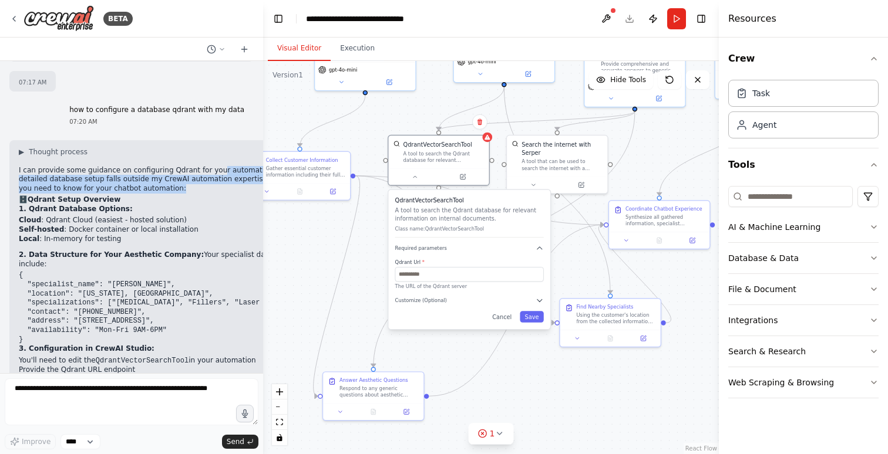
drag, startPoint x: 214, startPoint y: 150, endPoint x: 245, endPoint y: 171, distance: 38.0
click at [246, 171] on p "I can provide some guidance on configuring Qdrant for your automation, but deta…" at bounding box center [169, 180] width 300 height 28
click at [245, 171] on p "I can provide some guidance on configuring Qdrant for your automation, but deta…" at bounding box center [169, 180] width 300 height 28
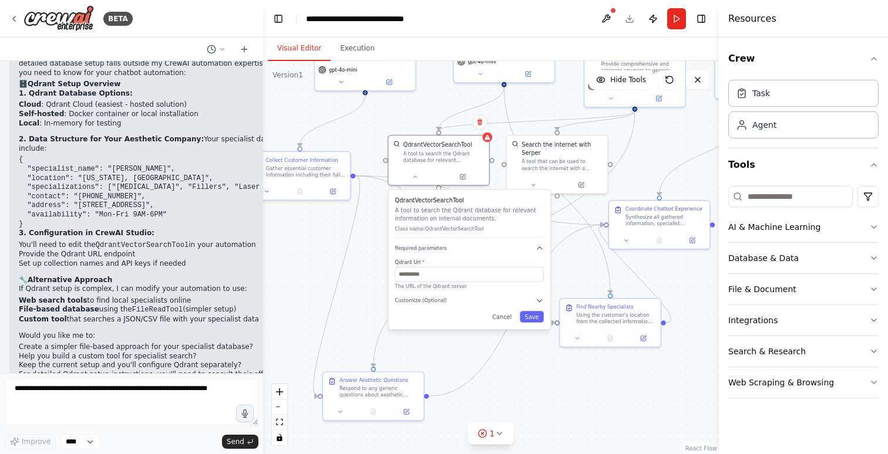
scroll to position [1196, 0]
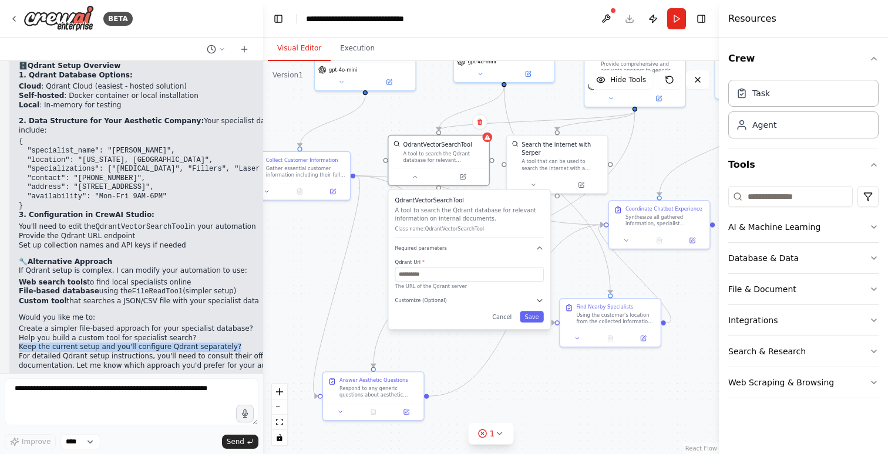
drag, startPoint x: 230, startPoint y: 326, endPoint x: 16, endPoint y: 326, distance: 213.7
click at [16, 326] on div "▶ Thought process I can provide some guidance on configuring Qdrant for your au…" at bounding box center [168, 196] width 319 height 380
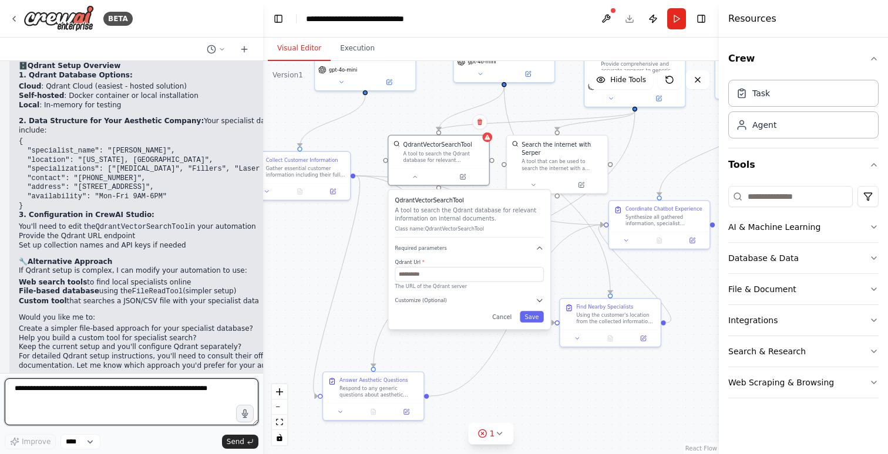
click at [139, 395] on textarea at bounding box center [132, 402] width 254 height 47
type textarea "********"
click at [203, 388] on textarea "**********" at bounding box center [132, 402] width 254 height 47
type textarea "**********"
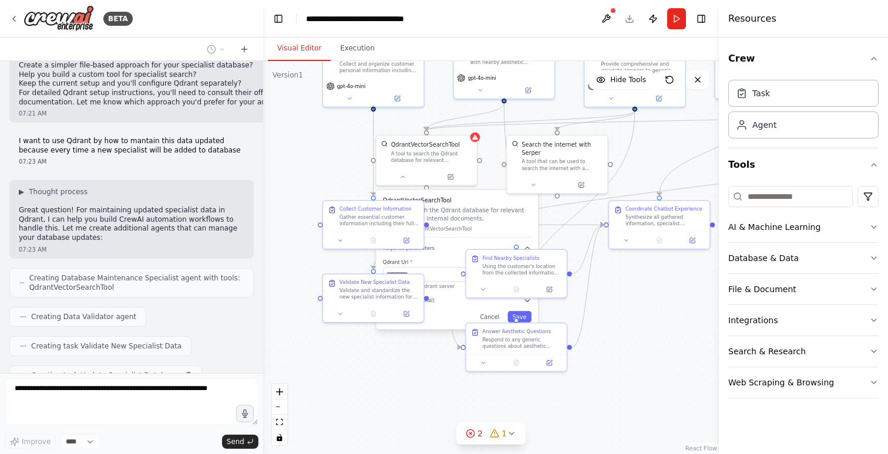
scroll to position [1489, 0]
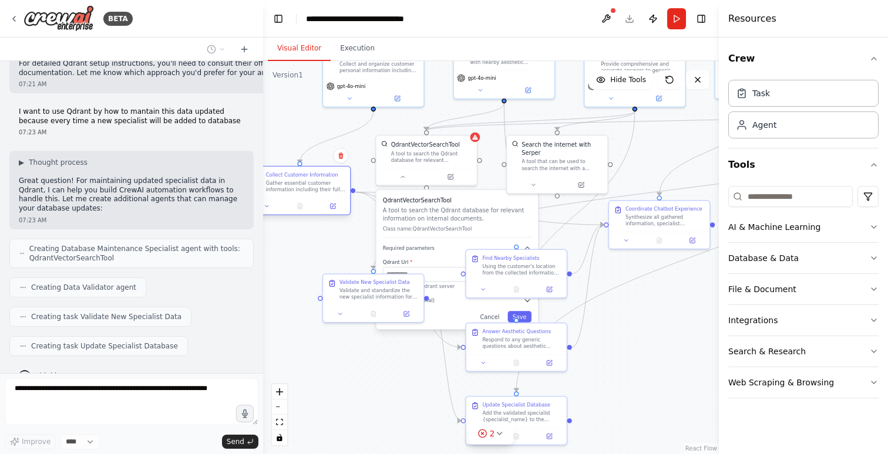
drag, startPoint x: 395, startPoint y: 215, endPoint x: 321, endPoint y: 180, distance: 82.2
click at [321, 180] on div "Gather essential customer information including their full name, current locati…" at bounding box center [305, 186] width 79 height 13
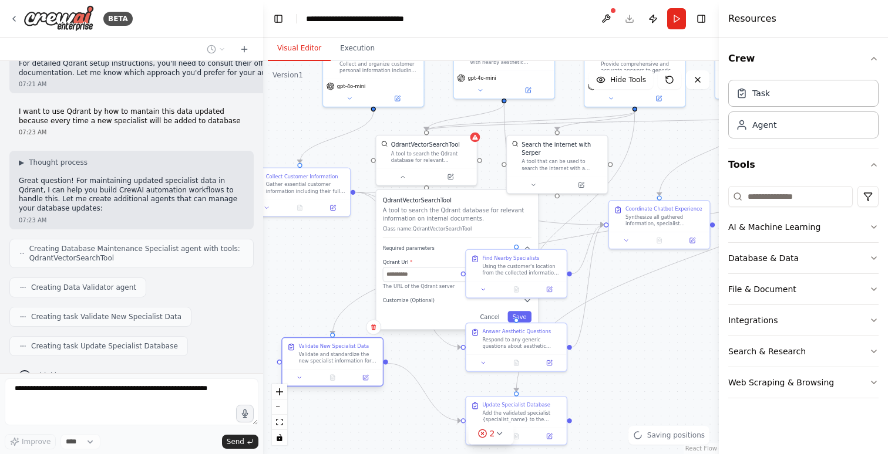
drag, startPoint x: 382, startPoint y: 292, endPoint x: 337, endPoint y: 359, distance: 80.4
click at [337, 359] on div "Validate and standardize the new specialist information for {specialist_name}. …" at bounding box center [337, 357] width 79 height 13
click at [461, 203] on h3 "QdrantVectorSearchTool" at bounding box center [457, 201] width 149 height 8
click at [489, 314] on button "Cancel" at bounding box center [489, 316] width 29 height 11
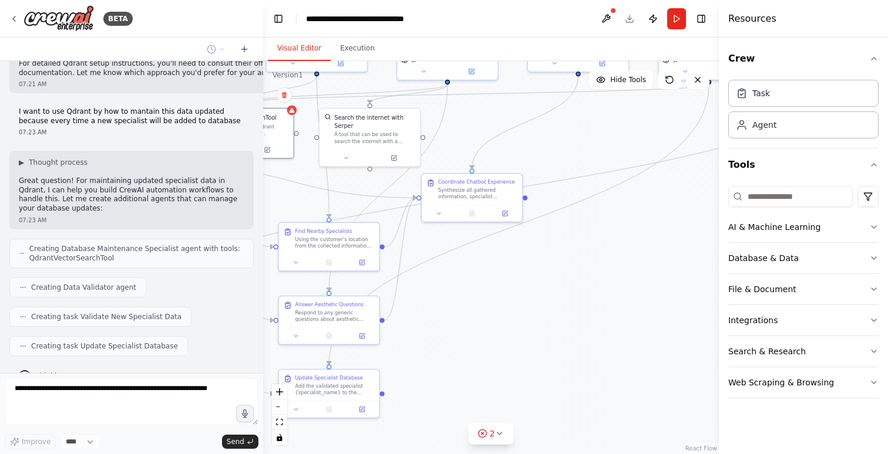
drag, startPoint x: 672, startPoint y: 157, endPoint x: 444, endPoint y: 128, distance: 229.1
click at [444, 128] on div ".deletable-edge-delete-btn { width: 20px; height: 20px; border: 0px solid #ffff…" at bounding box center [491, 257] width 456 height 393
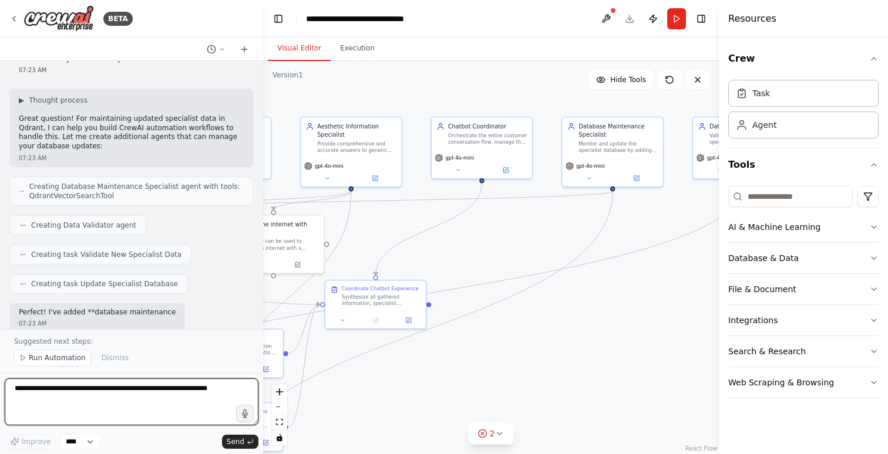
drag, startPoint x: 622, startPoint y: 189, endPoint x: 554, endPoint y: 285, distance: 117.9
click at [554, 296] on div ".deletable-edge-delete-btn { width: 20px; height: 20px; border: 0px solid #ffff…" at bounding box center [491, 257] width 456 height 393
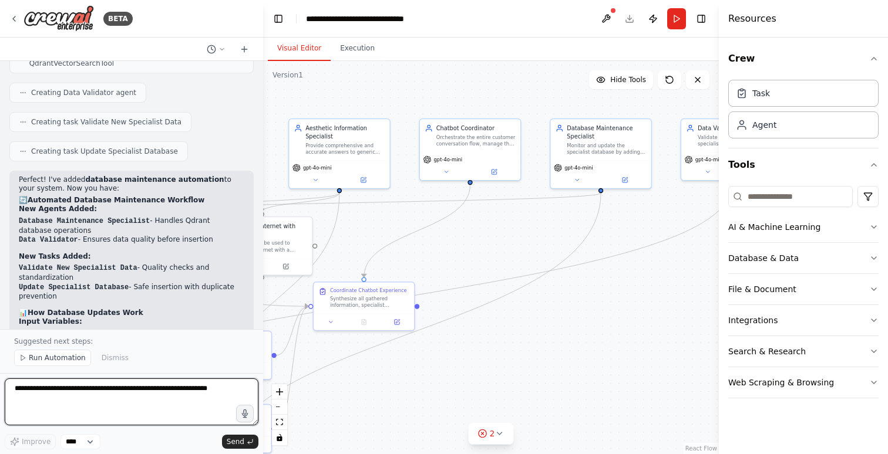
scroll to position [1681, 0]
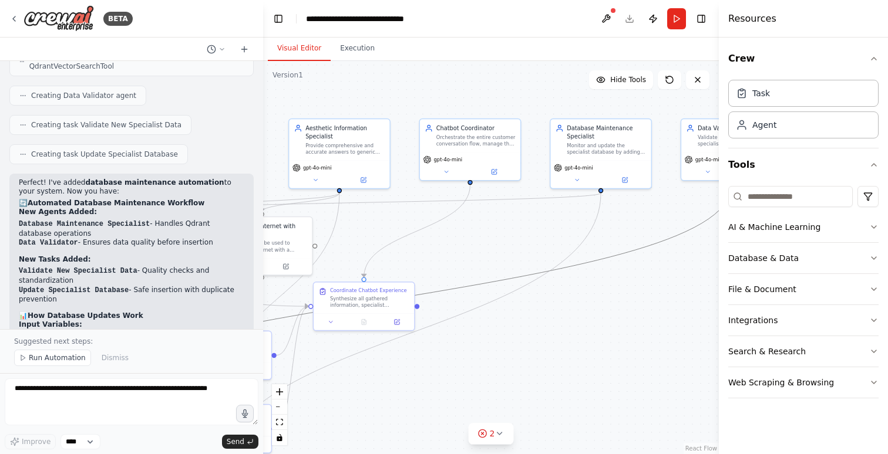
drag, startPoint x: 705, startPoint y: 219, endPoint x: 625, endPoint y: 220, distance: 80.4
click at [625, 220] on div ".deletable-edge-delete-btn { width: 20px; height: 20px; border: 0px solid #ffff…" at bounding box center [491, 257] width 456 height 393
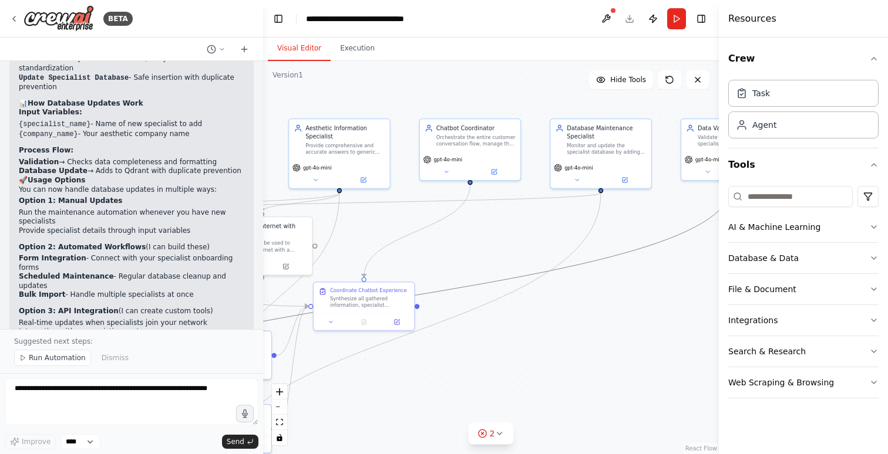
scroll to position [1899, 0]
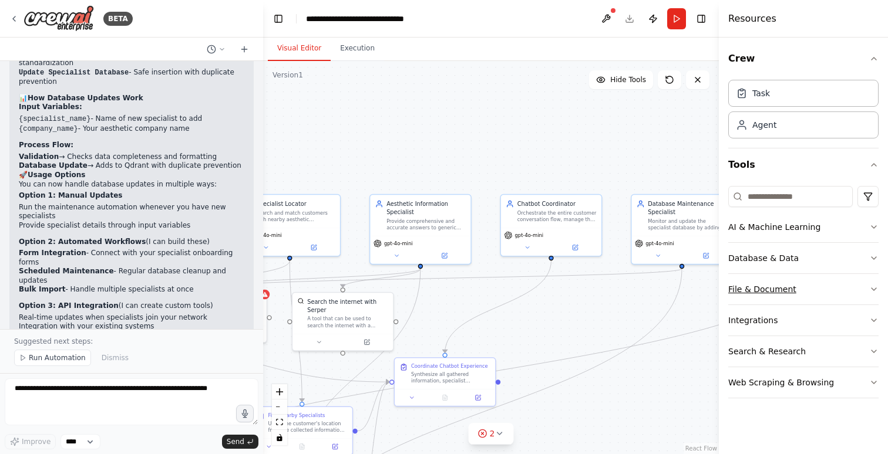
drag, startPoint x: 651, startPoint y: 217, endPoint x: 732, endPoint y: 292, distance: 110.9
click at [732, 292] on div "BETA I need to create a support chatbot of aesthetic company, getting the main …" at bounding box center [444, 227] width 888 height 454
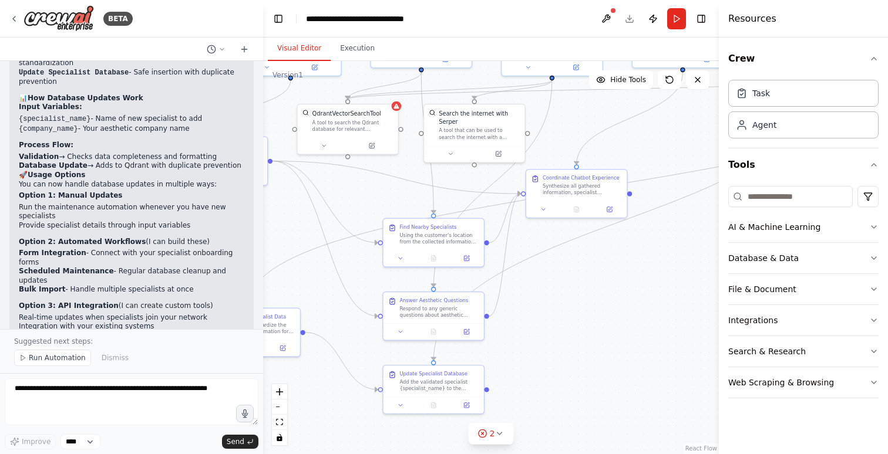
drag, startPoint x: 601, startPoint y: 289, endPoint x: 726, endPoint y: 110, distance: 219.2
click at [727, 109] on div "BETA I need to create a support chatbot of aesthetic company, getting the main …" at bounding box center [444, 227] width 888 height 454
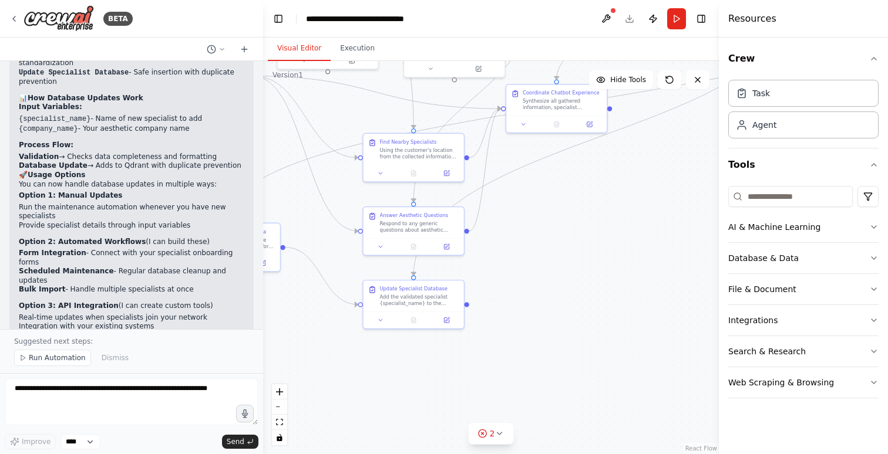
drag, startPoint x: 565, startPoint y: 315, endPoint x: 548, endPoint y: 228, distance: 88.0
click at [548, 228] on div ".deletable-edge-delete-btn { width: 20px; height: 20px; border: 0px solid #ffff…" at bounding box center [491, 257] width 456 height 393
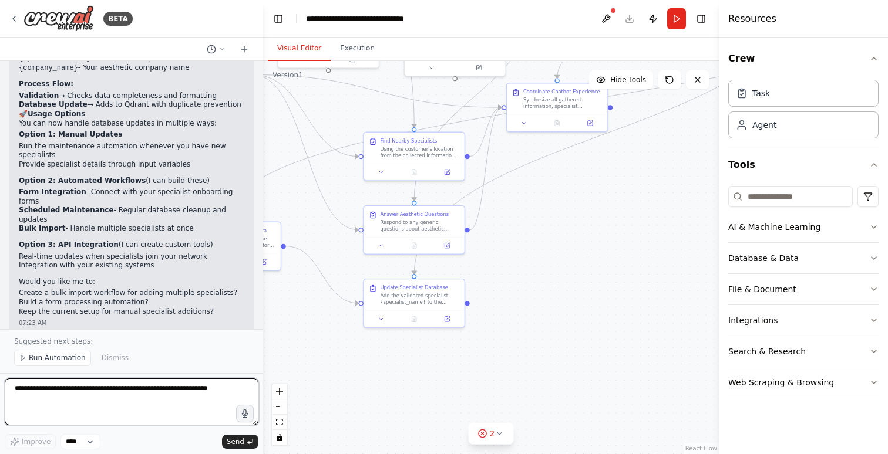
click at [85, 395] on textarea at bounding box center [132, 402] width 254 height 47
type textarea "**********"
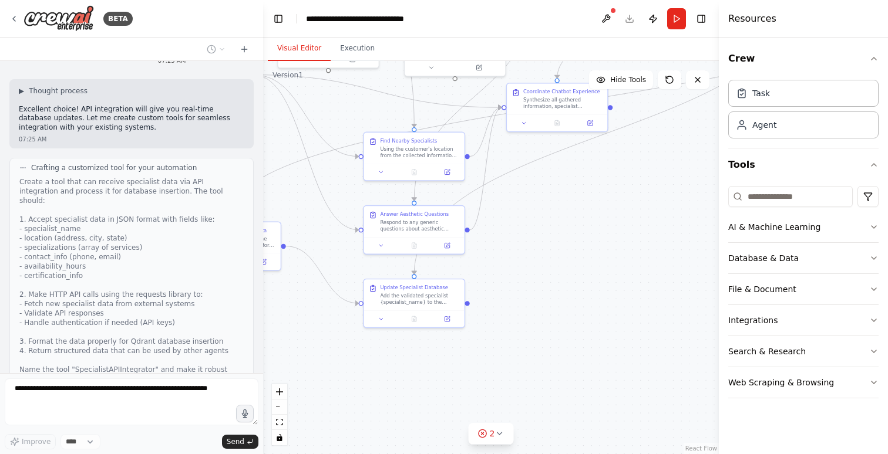
scroll to position [2295, 0]
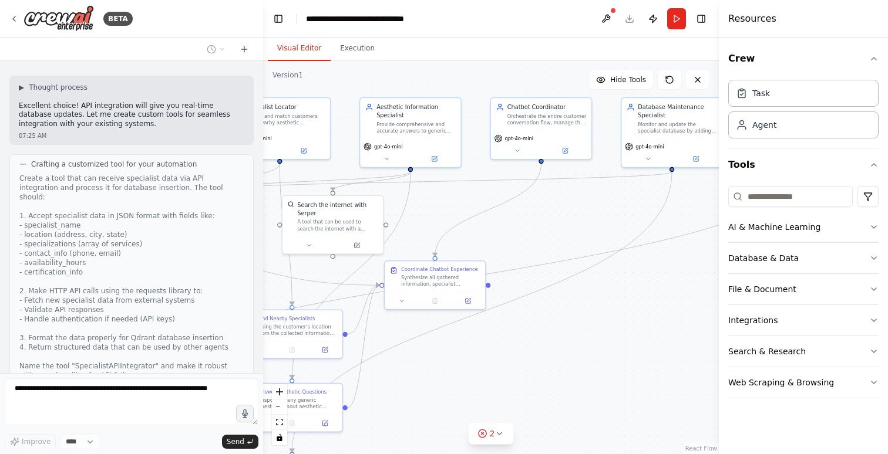
drag, startPoint x: 655, startPoint y: 202, endPoint x: 534, endPoint y: 382, distance: 216.2
click at [534, 382] on div ".deletable-edge-delete-btn { width: 20px; height: 20px; border: 0px solid #ffff…" at bounding box center [491, 257] width 456 height 393
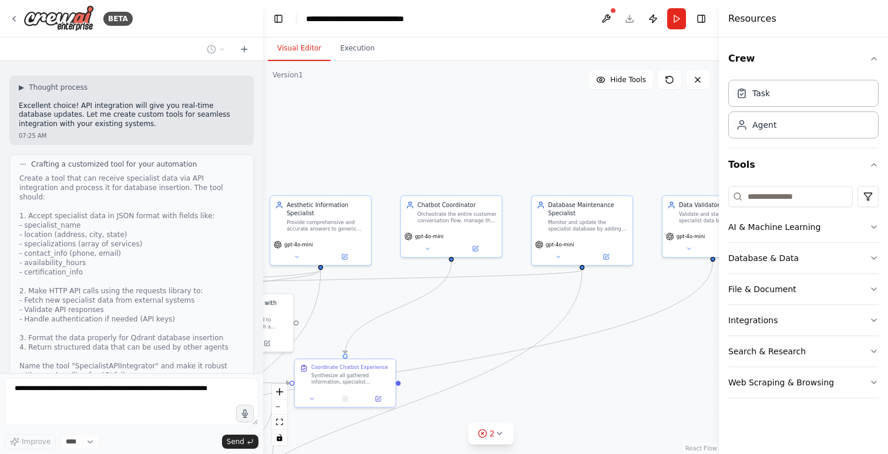
drag, startPoint x: 572, startPoint y: 235, endPoint x: 447, endPoint y: 305, distance: 143.3
click at [447, 305] on div ".deletable-edge-delete-btn { width: 20px; height: 20px; border: 0px solid #ffff…" at bounding box center [491, 257] width 456 height 393
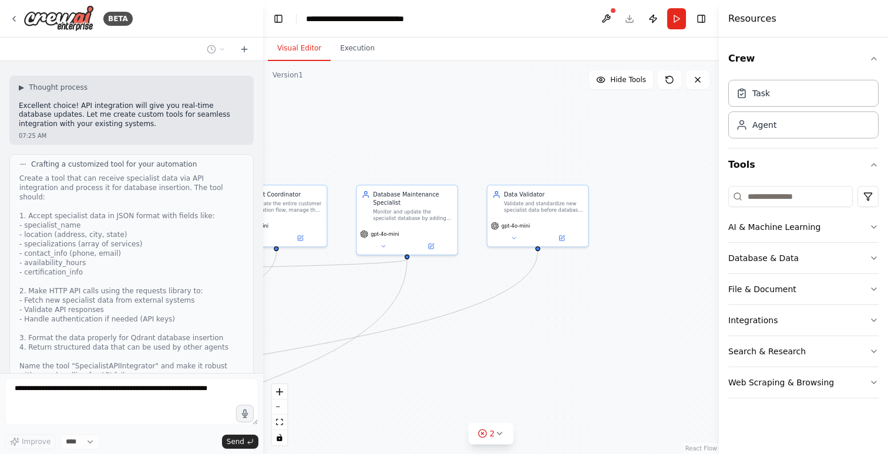
drag, startPoint x: 588, startPoint y: 282, endPoint x: 421, endPoint y: 278, distance: 166.8
click at [421, 278] on div ".deletable-edge-delete-btn { width: 20px; height: 20px; border: 0px solid #ffff…" at bounding box center [491, 257] width 456 height 393
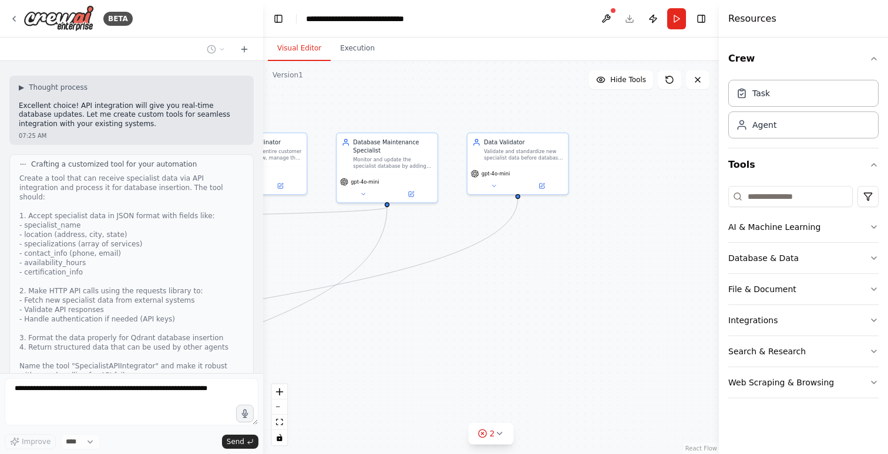
drag, startPoint x: 574, startPoint y: 306, endPoint x: 584, endPoint y: 258, distance: 49.1
click at [584, 258] on div ".deletable-edge-delete-btn { width: 20px; height: 20px; border: 0px solid #ffff…" at bounding box center [491, 257] width 456 height 393
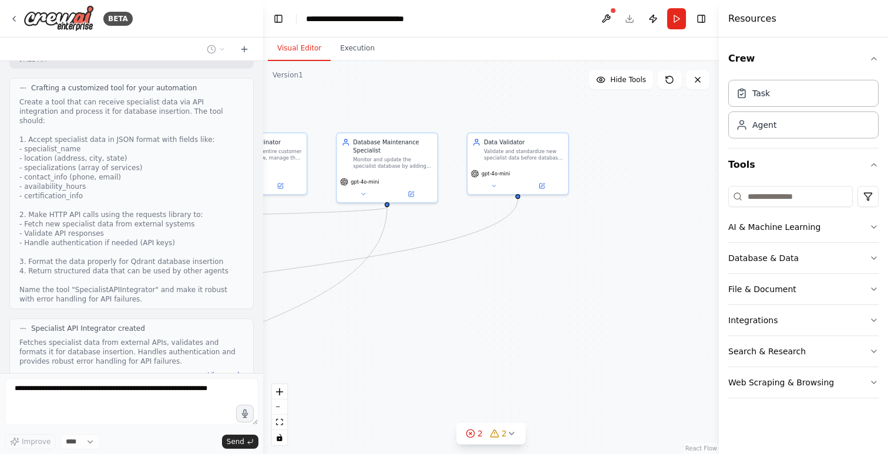
click at [237, 371] on button "View code" at bounding box center [226, 375] width 36 height 9
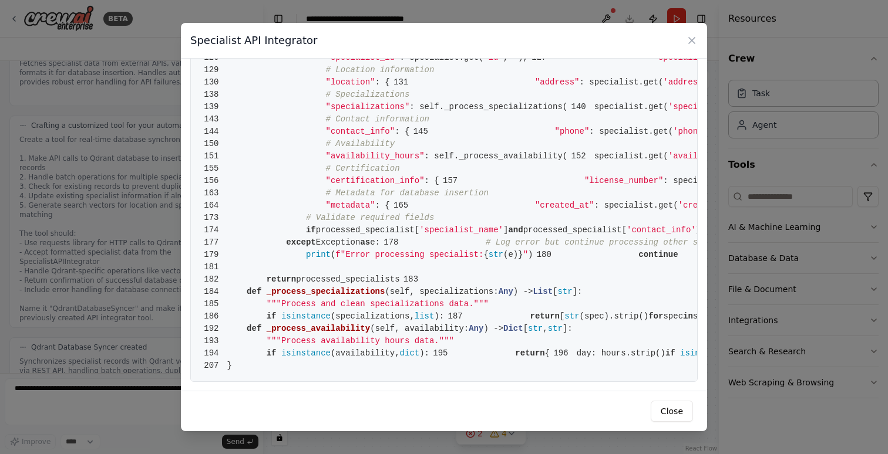
scroll to position [2005, 0]
drag, startPoint x: 419, startPoint y: 302, endPoint x: 312, endPoint y: 299, distance: 106.9
click at [315, 284] on span "processed_specialists" at bounding box center [347, 279] width 103 height 9
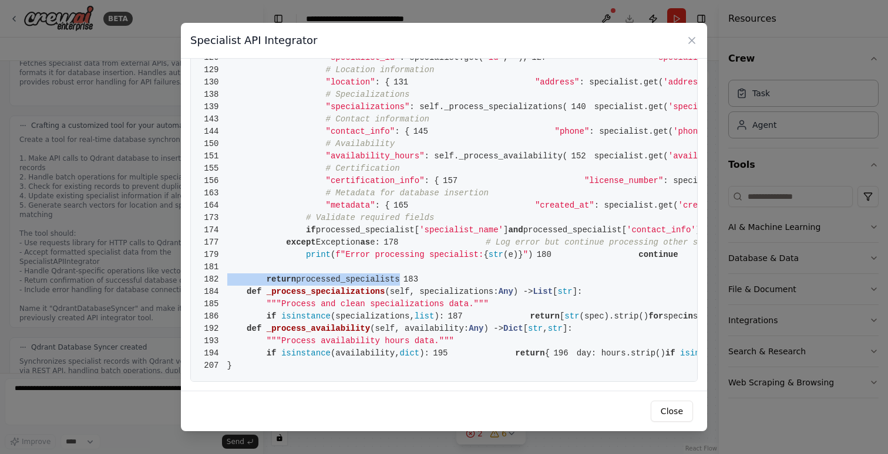
click at [315, 284] on span "processed_specialists" at bounding box center [347, 279] width 103 height 9
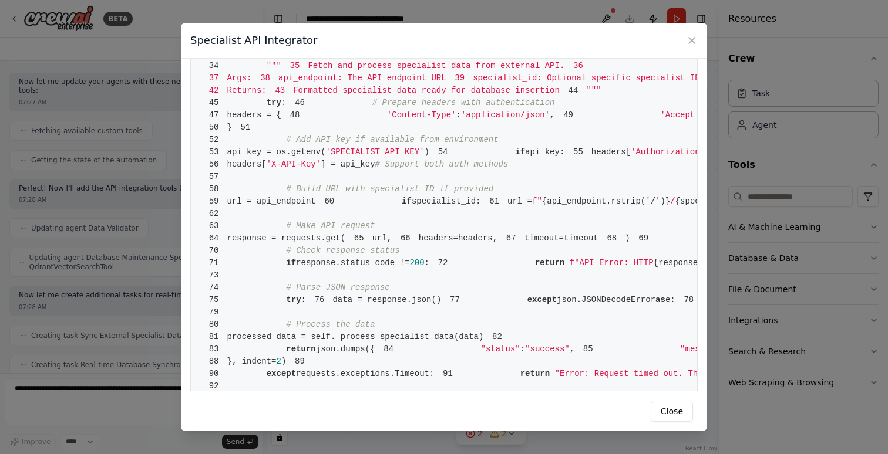
scroll to position [3098, 0]
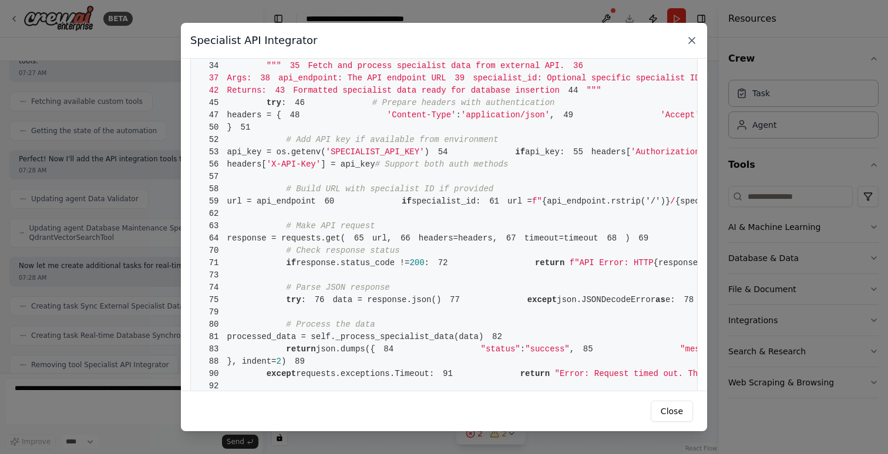
click at [692, 41] on icon at bounding box center [692, 41] width 6 height 6
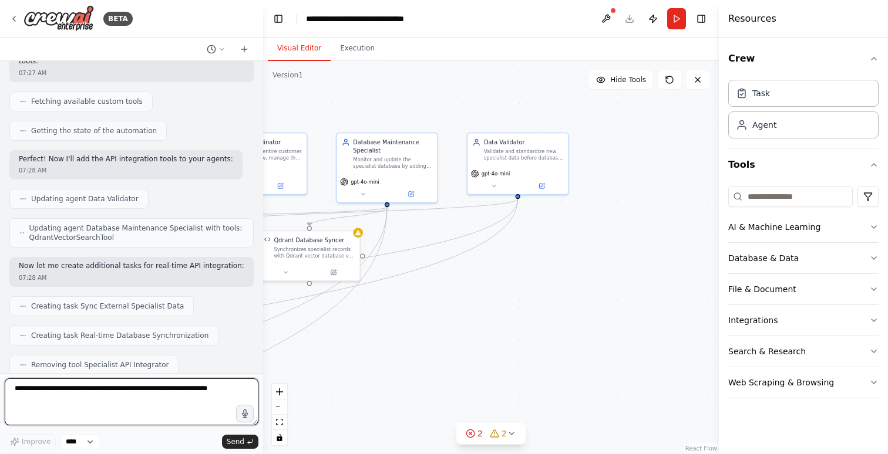
scroll to position [3166, 0]
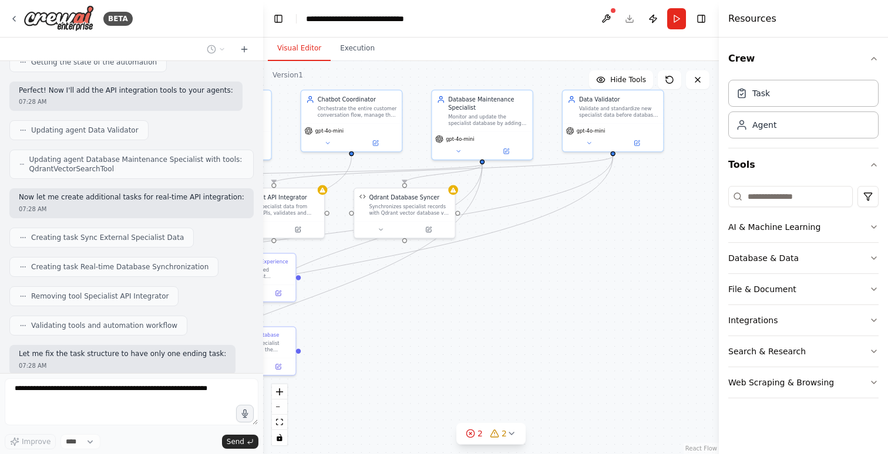
drag, startPoint x: 647, startPoint y: 315, endPoint x: 601, endPoint y: 277, distance: 59.7
click at [605, 278] on div ".deletable-edge-delete-btn { width: 20px; height: 20px; border: 0px solid #ffff…" at bounding box center [491, 257] width 456 height 393
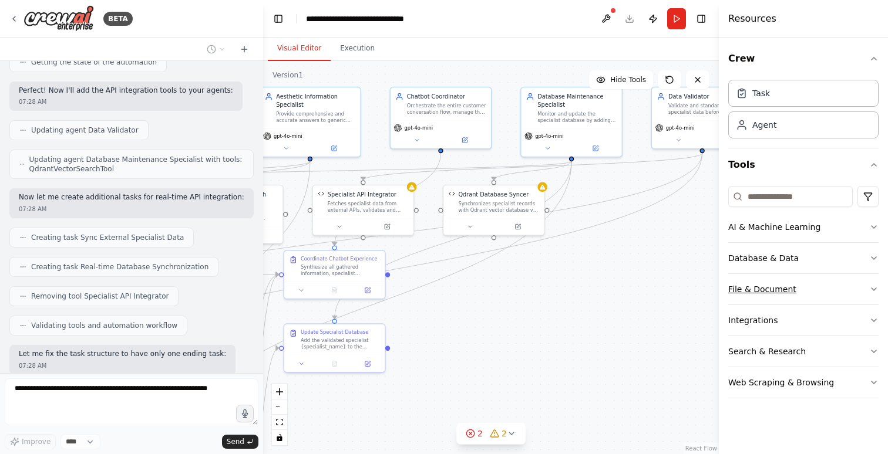
drag, startPoint x: 608, startPoint y: 277, endPoint x: 786, endPoint y: 278, distance: 177.3
click at [783, 278] on div "BETA I need to create a support chatbot of aesthetic company, getting the main …" at bounding box center [444, 227] width 888 height 454
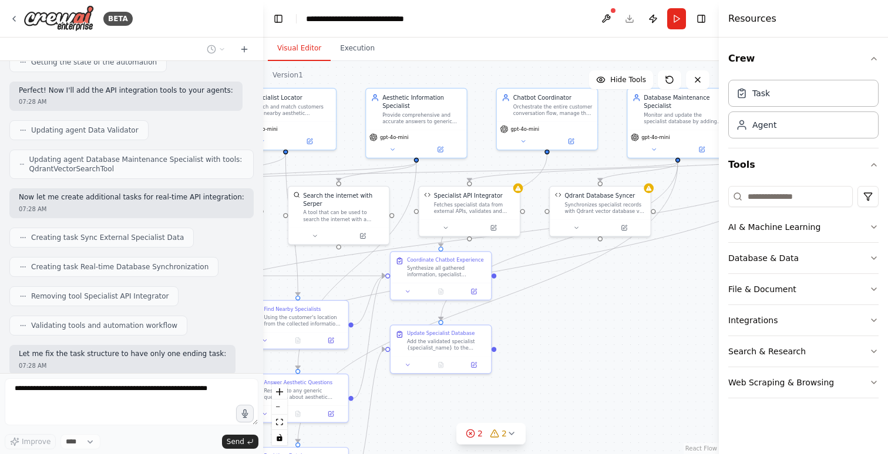
drag, startPoint x: 548, startPoint y: 285, endPoint x: 609, endPoint y: 285, distance: 61.6
click at [609, 285] on div ".deletable-edge-delete-btn { width: 20px; height: 20px; border: 0px solid #ffff…" at bounding box center [491, 257] width 456 height 393
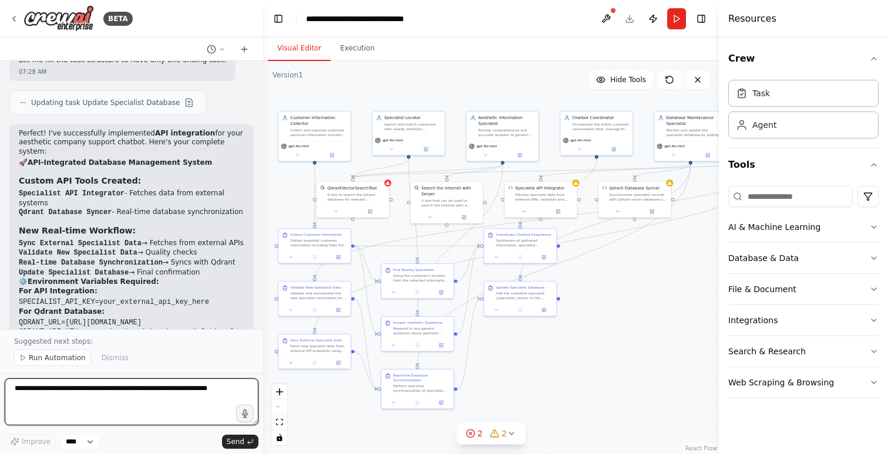
scroll to position [3460, 0]
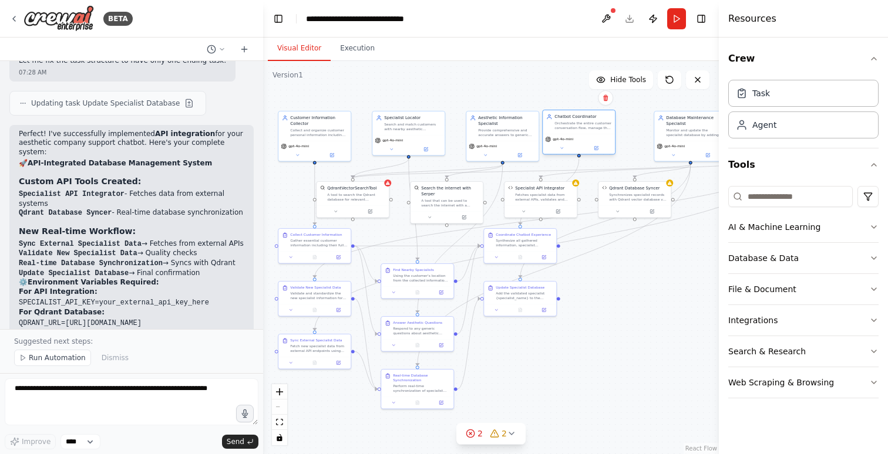
drag, startPoint x: 597, startPoint y: 143, endPoint x: 577, endPoint y: 140, distance: 20.2
click at [577, 140] on div "gpt-4o-mini" at bounding box center [579, 144] width 72 height 21
drag, startPoint x: 671, startPoint y: 138, endPoint x: 649, endPoint y: 132, distance: 23.1
click at [649, 132] on div "Database Maintenance Specialist Monitor and update the specialist database by a…" at bounding box center [667, 119] width 72 height 29
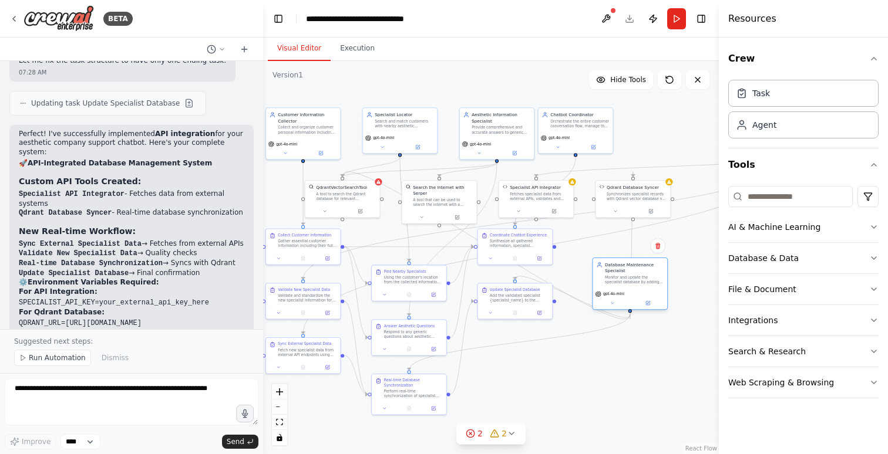
drag, startPoint x: 668, startPoint y: 123, endPoint x: 632, endPoint y: 282, distance: 162.5
click at [632, 282] on div "Monitor and update the specialist database by adding new specialists, updating …" at bounding box center [634, 279] width 59 height 9
click at [406, 388] on div "Perform real-time synchronization of specialist data with the Qdrant database. …" at bounding box center [413, 392] width 59 height 9
click at [387, 409] on button at bounding box center [384, 407] width 21 height 7
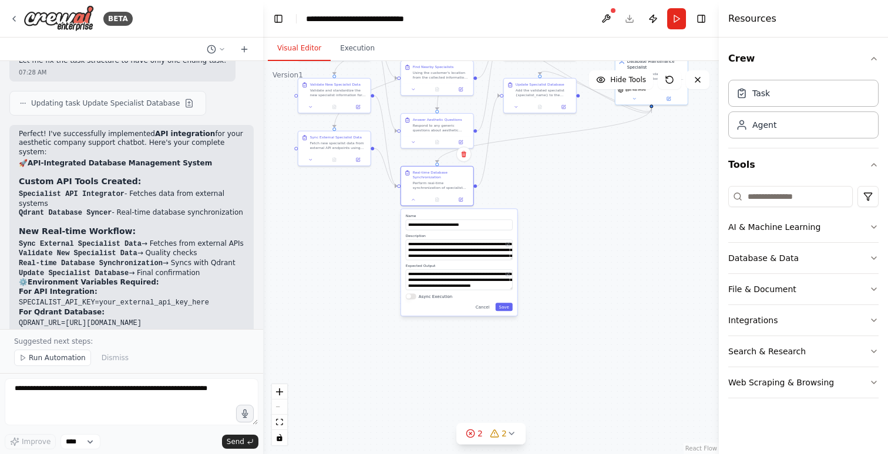
drag, startPoint x: 502, startPoint y: 385, endPoint x: 529, endPoint y: 176, distance: 210.2
click at [530, 176] on div ".deletable-edge-delete-btn { width: 20px; height: 20px; border: 0px solid #ffff…" at bounding box center [491, 257] width 456 height 393
click at [487, 310] on div "**********" at bounding box center [463, 261] width 116 height 107
click at [488, 308] on button "Cancel" at bounding box center [486, 306] width 21 height 8
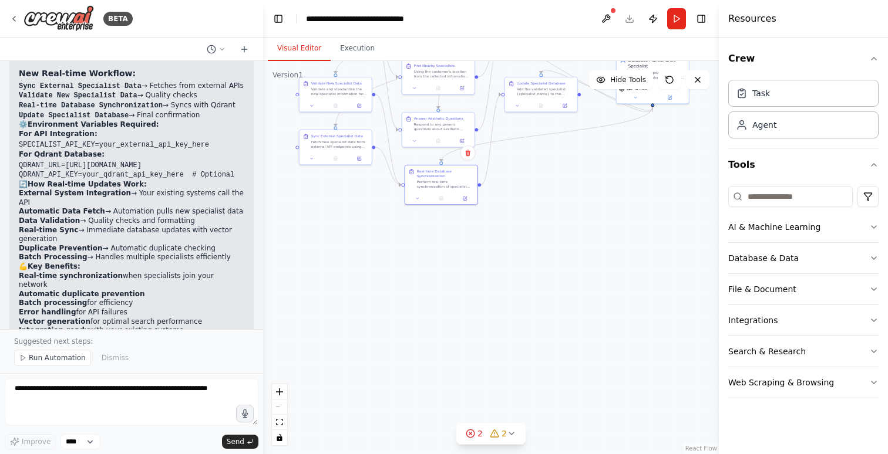
scroll to position [3632, 0]
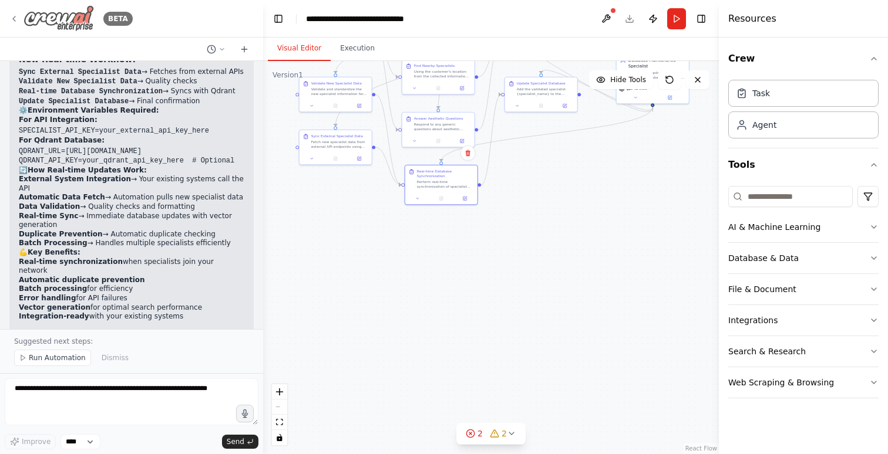
click at [20, 18] on div "BETA" at bounding box center [70, 18] width 123 height 26
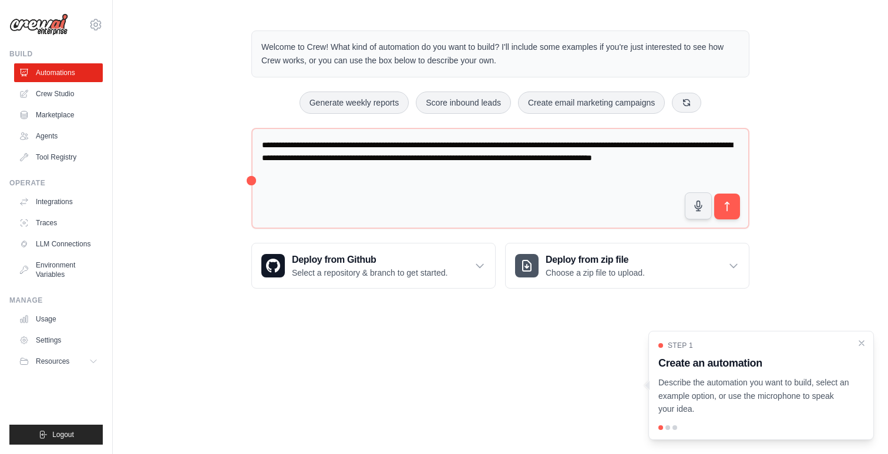
click at [857, 349] on div "Step 1 Create an automation Describe the automation you want to build, select a…" at bounding box center [760, 378] width 205 height 75
click at [857, 342] on icon "Close walkthrough" at bounding box center [861, 343] width 11 height 11
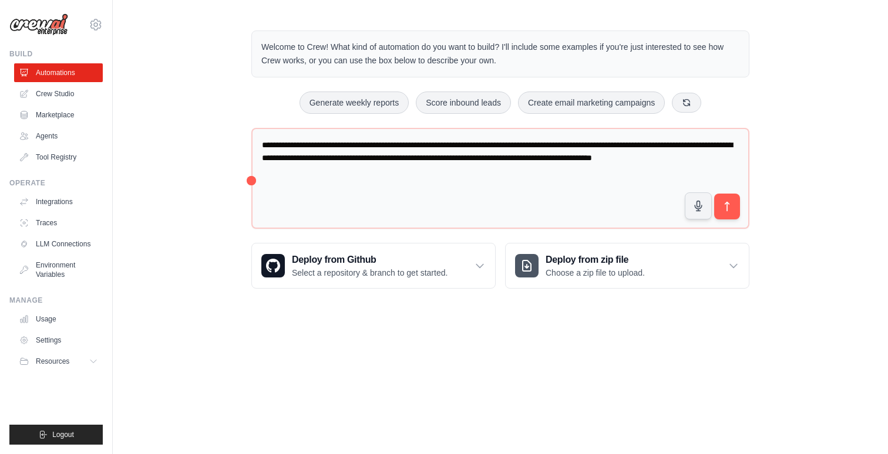
click at [302, 403] on body "[EMAIL_ADDRESS][DOMAIN_NAME] Settings Build Automations Crew Studio" at bounding box center [444, 227] width 888 height 454
click at [60, 136] on link "Agents" at bounding box center [59, 136] width 89 height 19
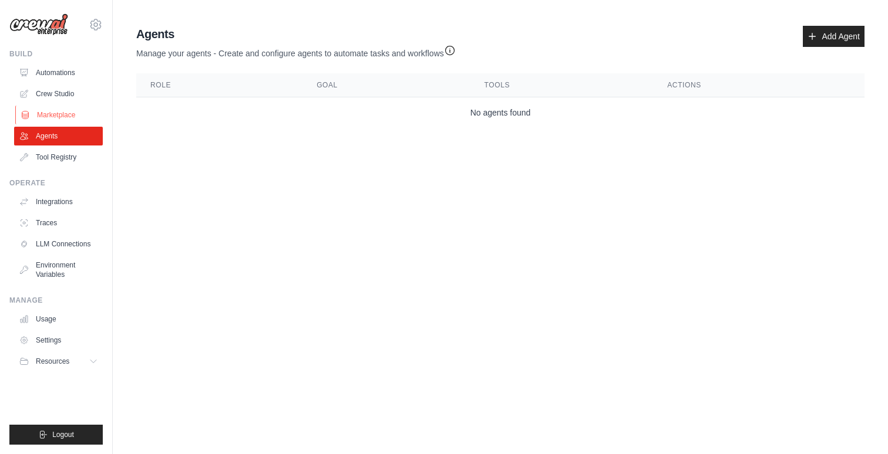
click at [69, 117] on link "Marketplace" at bounding box center [59, 115] width 89 height 19
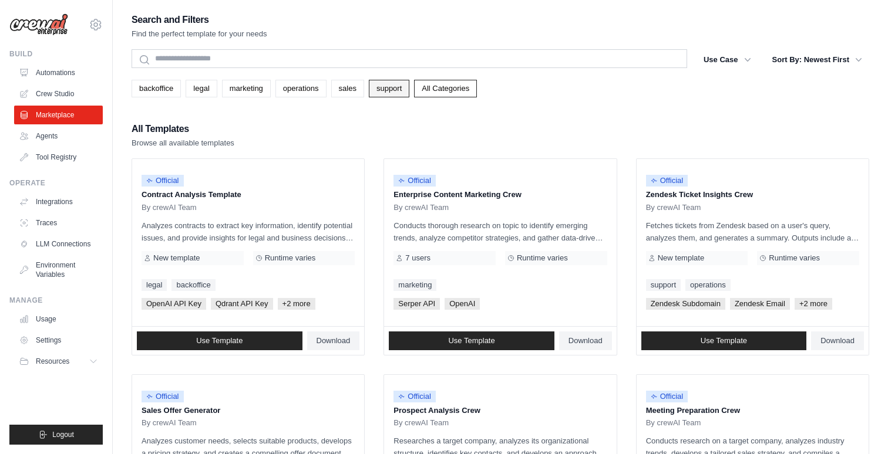
click at [396, 86] on link "support" at bounding box center [389, 89] width 41 height 18
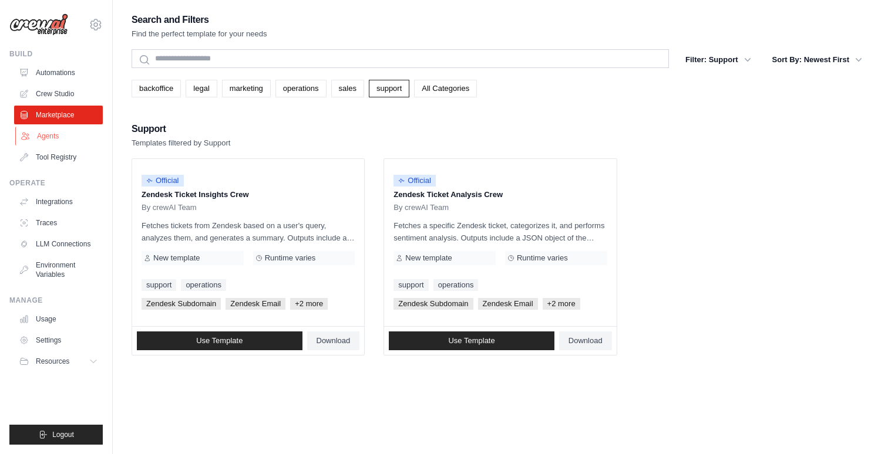
click at [70, 134] on link "Agents" at bounding box center [59, 136] width 89 height 19
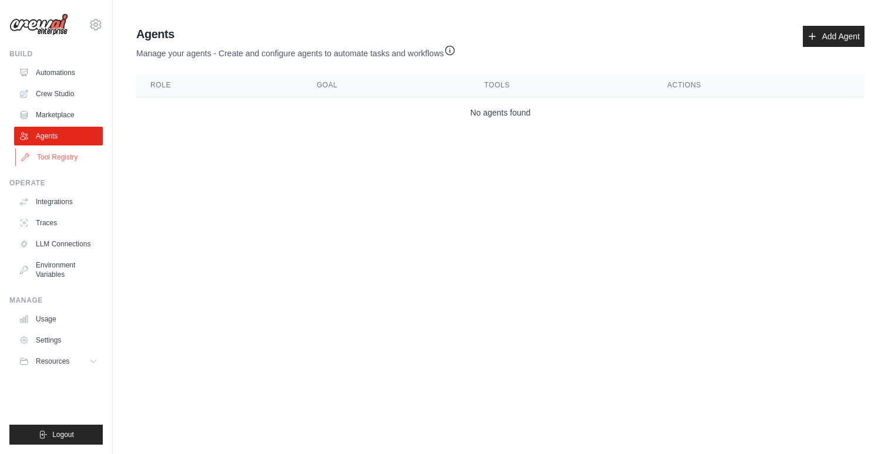
click at [58, 155] on link "Tool Registry" at bounding box center [59, 157] width 89 height 19
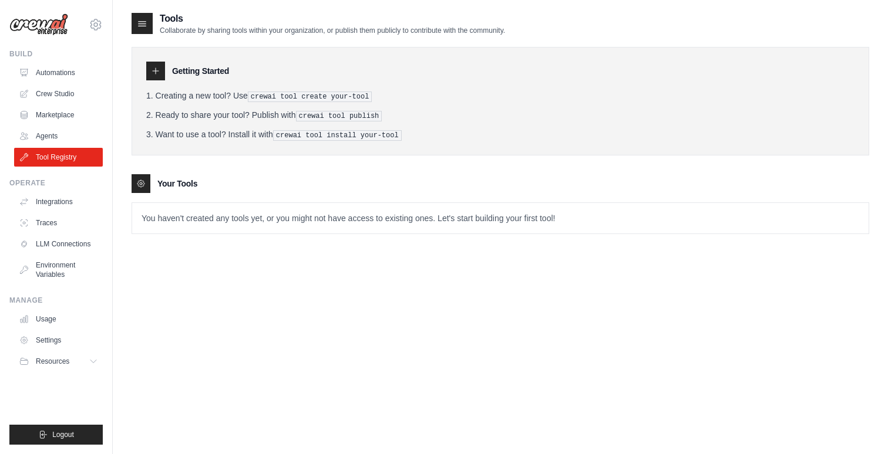
click at [166, 220] on p "You haven't created any tools yet, or you might not have access to existing one…" at bounding box center [500, 218] width 736 height 31
click at [173, 178] on h3 "Your Tools" at bounding box center [177, 184] width 40 height 12
click at [232, 92] on li "Creating a new tool? Use crewai tool create your-tool" at bounding box center [500, 96] width 708 height 12
click at [74, 71] on link "Automations" at bounding box center [59, 72] width 89 height 19
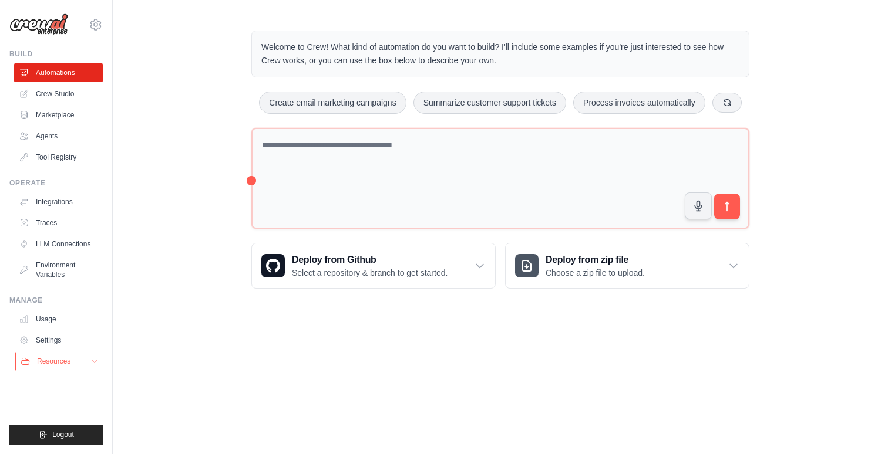
click at [58, 363] on span "Resources" at bounding box center [53, 361] width 33 height 9
click at [136, 316] on main "Welcome to Crew! What kind of automation do you want to build? I'll include som…" at bounding box center [500, 159] width 775 height 319
click at [58, 218] on link "Traces" at bounding box center [59, 223] width 89 height 19
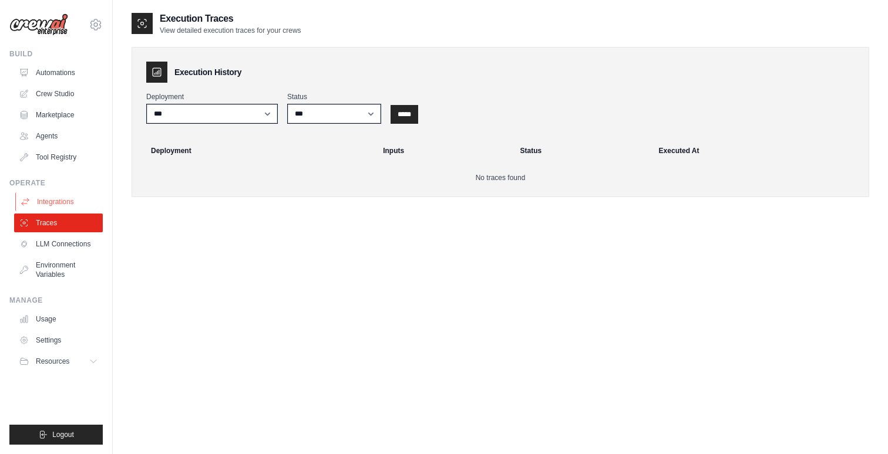
click at [55, 198] on link "Integrations" at bounding box center [59, 202] width 89 height 19
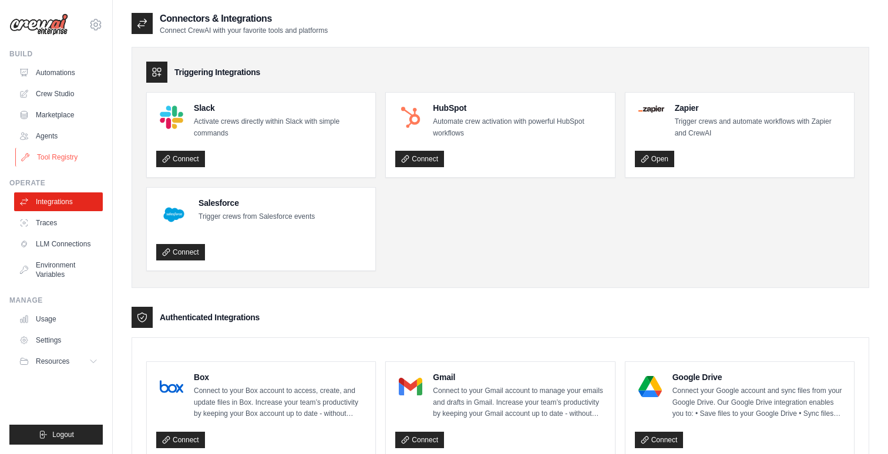
click at [69, 157] on link "Tool Registry" at bounding box center [59, 157] width 89 height 19
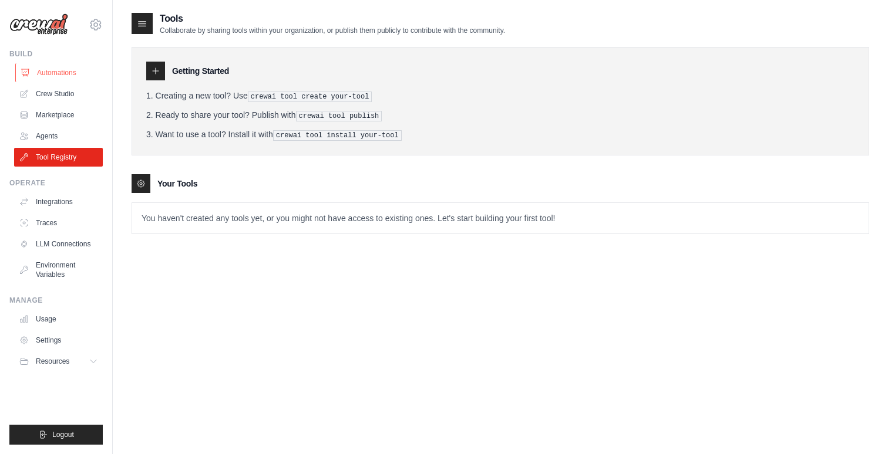
click at [72, 67] on link "Automations" at bounding box center [59, 72] width 89 height 19
